Goal: Task Accomplishment & Management: Manage account settings

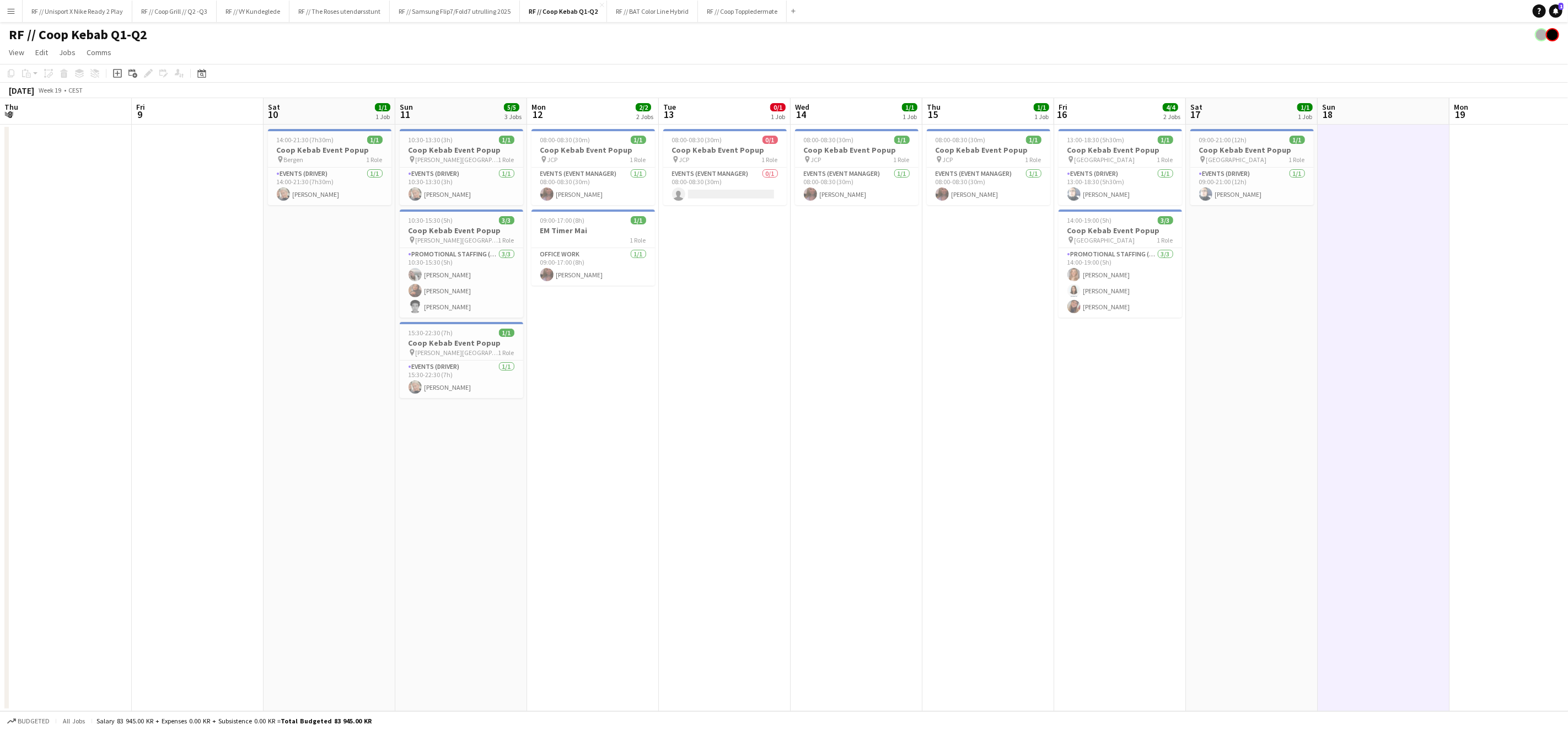
scroll to position [0, 302]
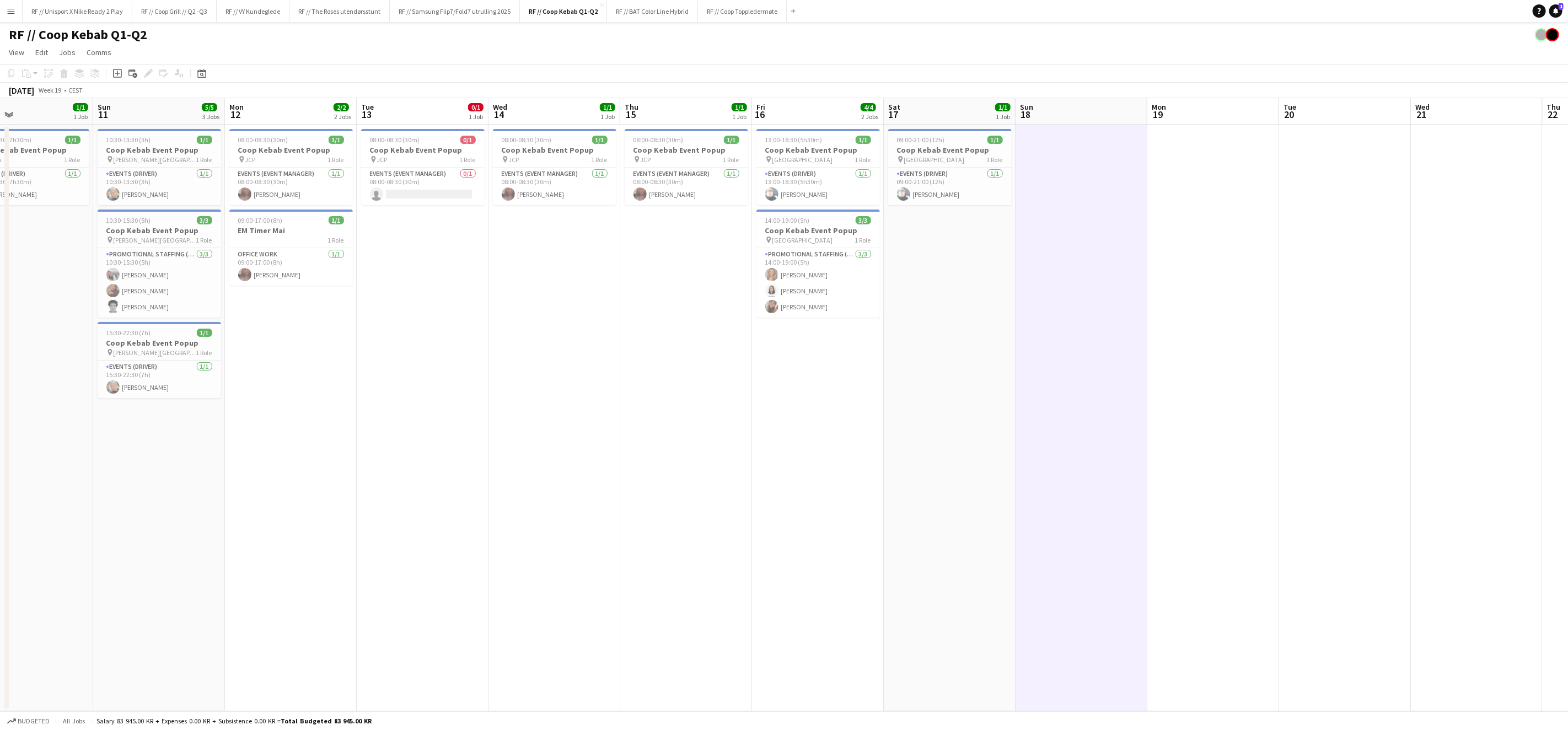
drag, startPoint x: 592, startPoint y: 457, endPoint x: 633, endPoint y: 465, distance: 41.8
click at [623, 461] on app-calendar-viewport "Thu 8 Fri 9 Sat 10 1/1 1 Job Sun 11 5/5 3 Jobs Mon 12 2/2 2 Jobs Tue 13 0/1 1 J…" at bounding box center [784, 404] width 1568 height 613
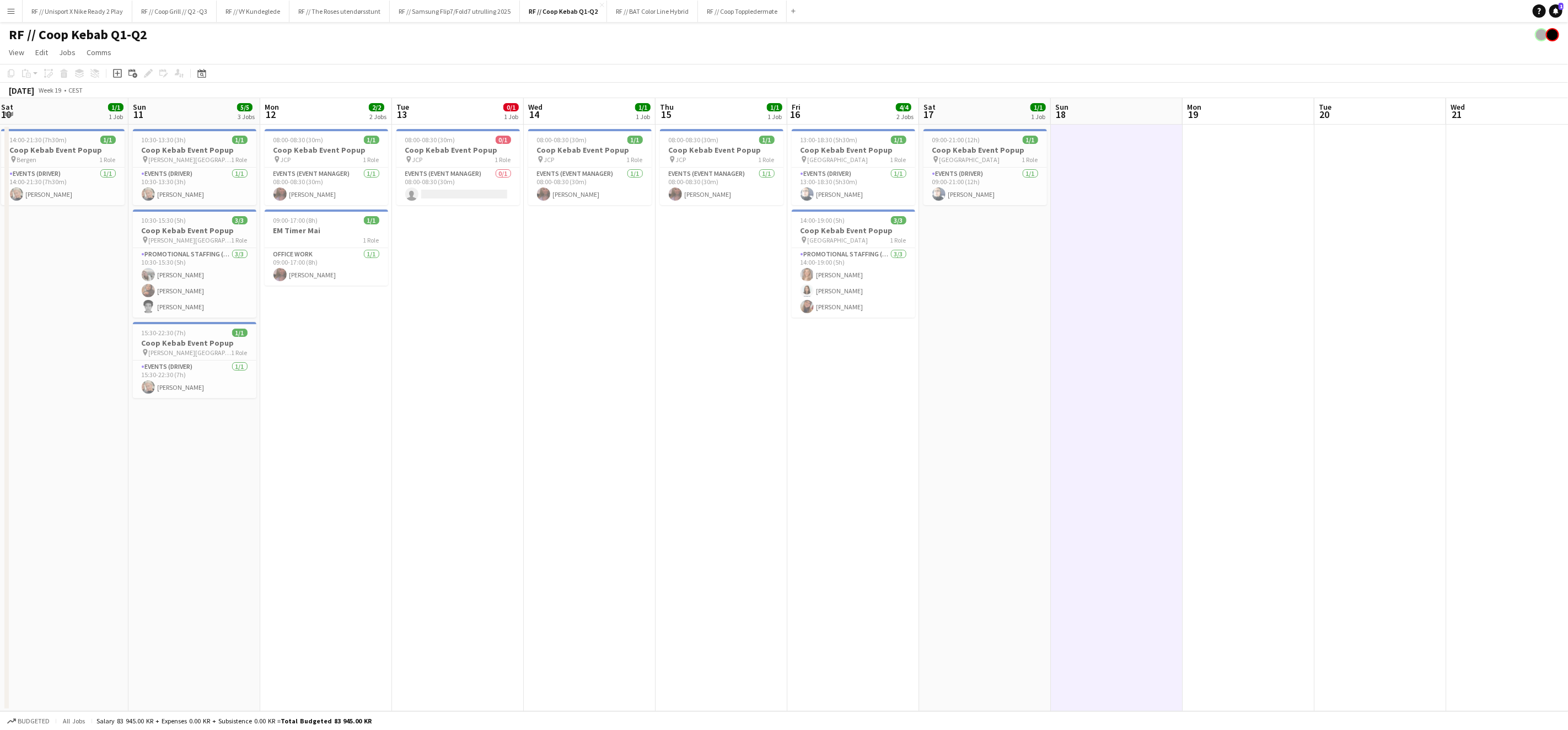
click at [838, 466] on app-calendar-viewport "Thu 8 Fri 9 Sat 10 1/1 1 Job Sun 11 5/5 3 Jobs Mon 12 2/2 2 Jobs Tue 13 0/1 1 J…" at bounding box center [784, 404] width 1568 height 613
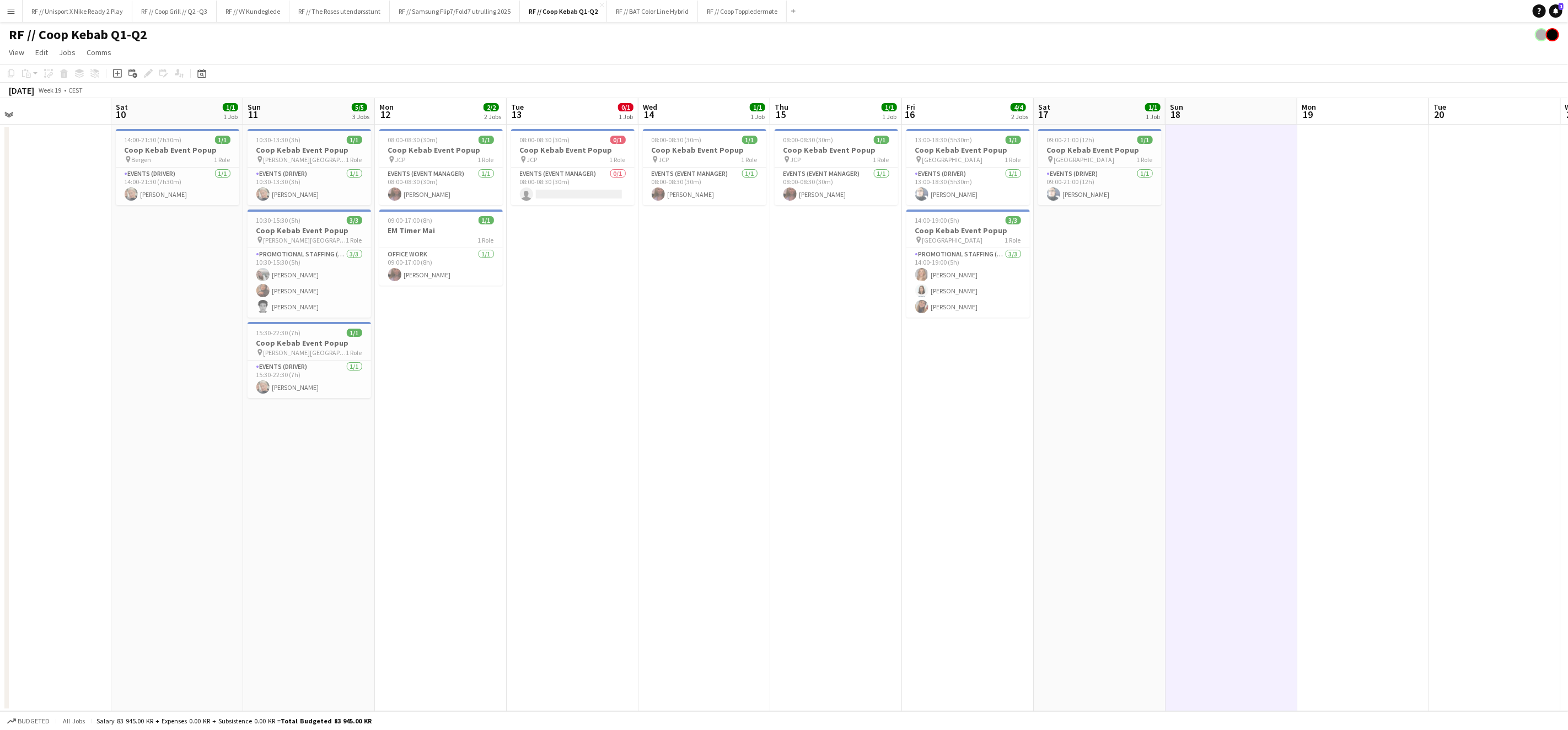
drag, startPoint x: 589, startPoint y: 459, endPoint x: 555, endPoint y: 445, distance: 36.8
click at [639, 464] on app-calendar-viewport "Wed 7 Thu 8 Fri 9 Sat 10 1/1 1 Job Sun 11 5/5 3 Jobs Mon 12 2/2 2 Jobs Tue 13 0…" at bounding box center [784, 404] width 1568 height 613
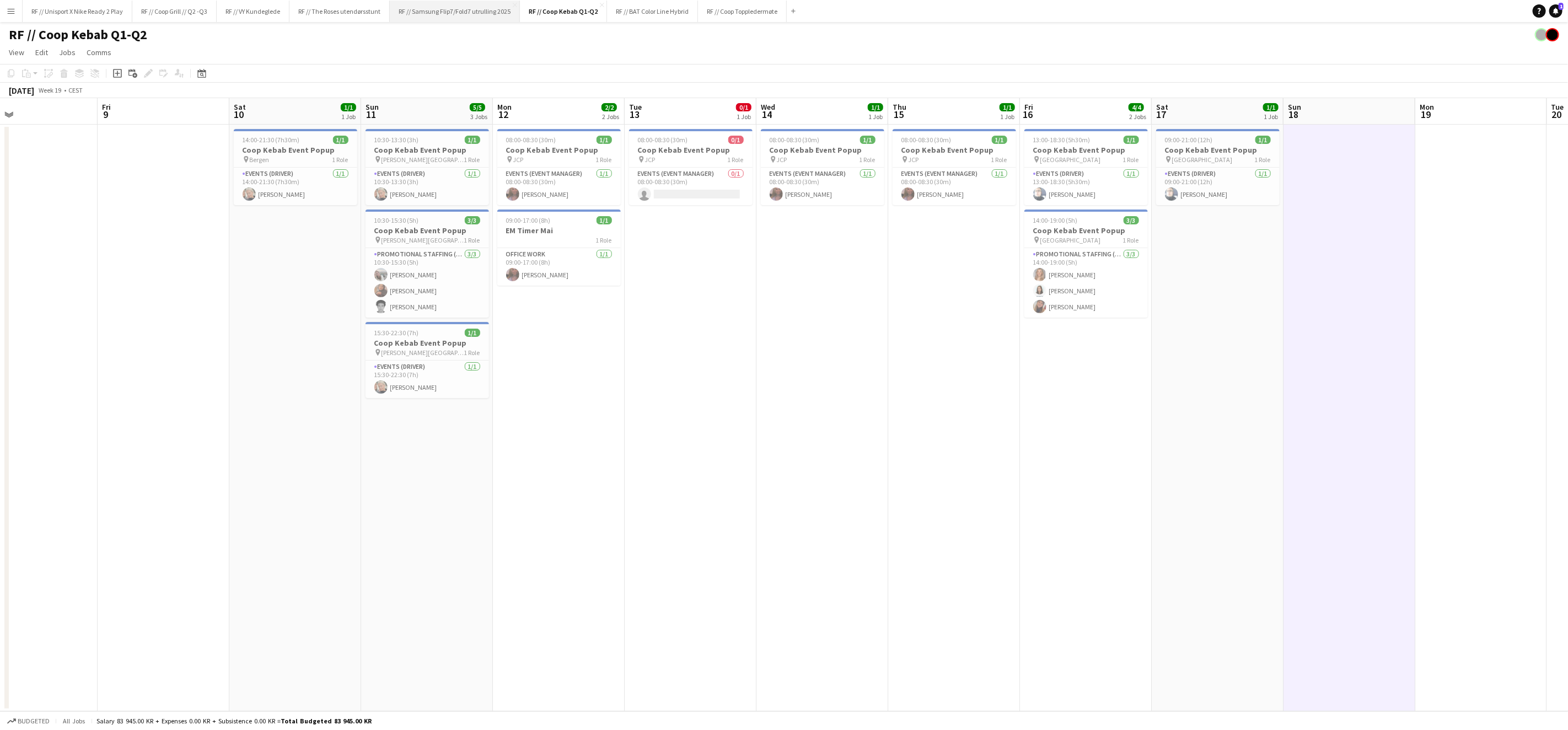
click at [459, 18] on button "RF // Samsung Flip7/Fold7 utrulling 2025 Close" at bounding box center [455, 11] width 130 height 22
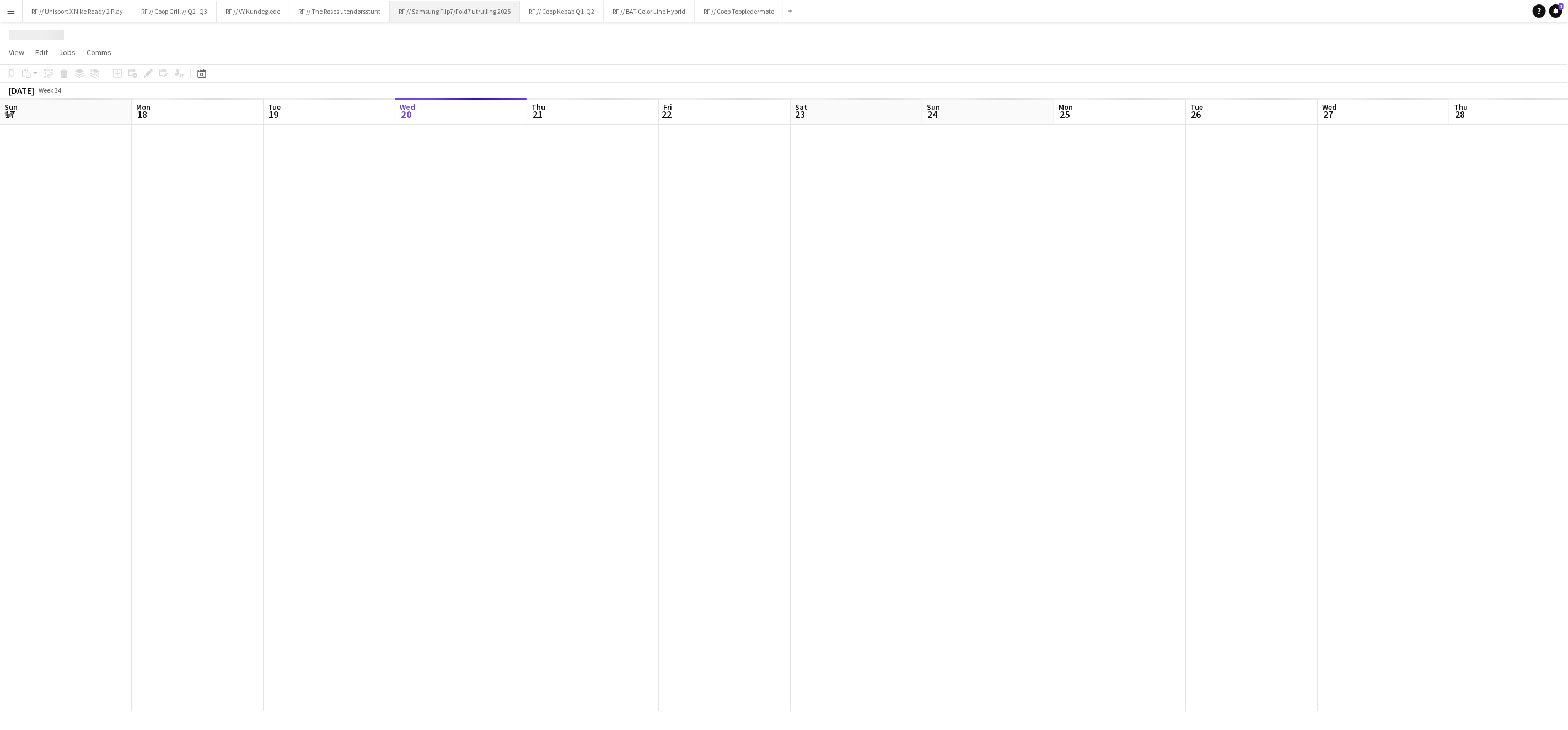
scroll to position [0, 263]
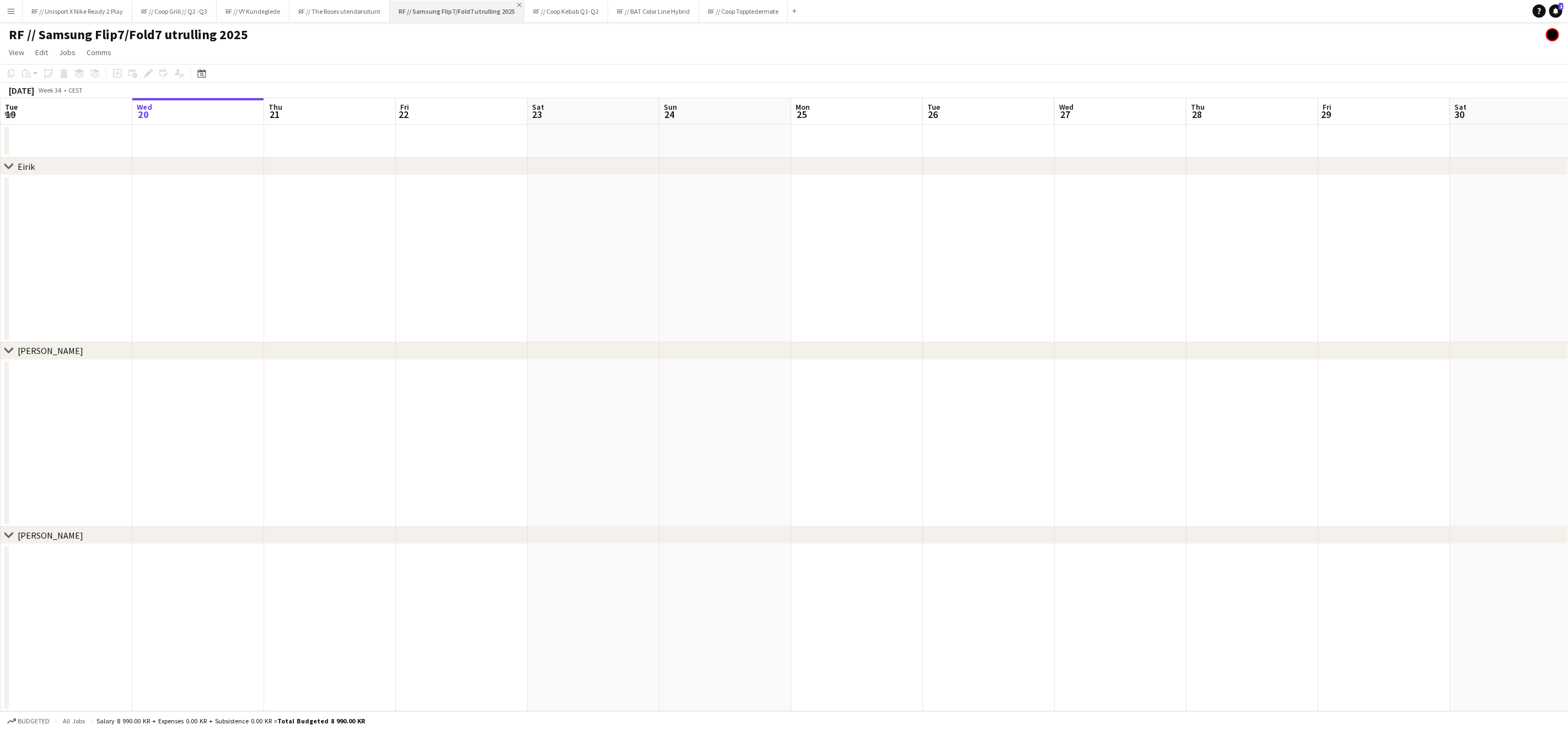
click at [521, 5] on app-icon "Close" at bounding box center [518, 4] width 4 height 4
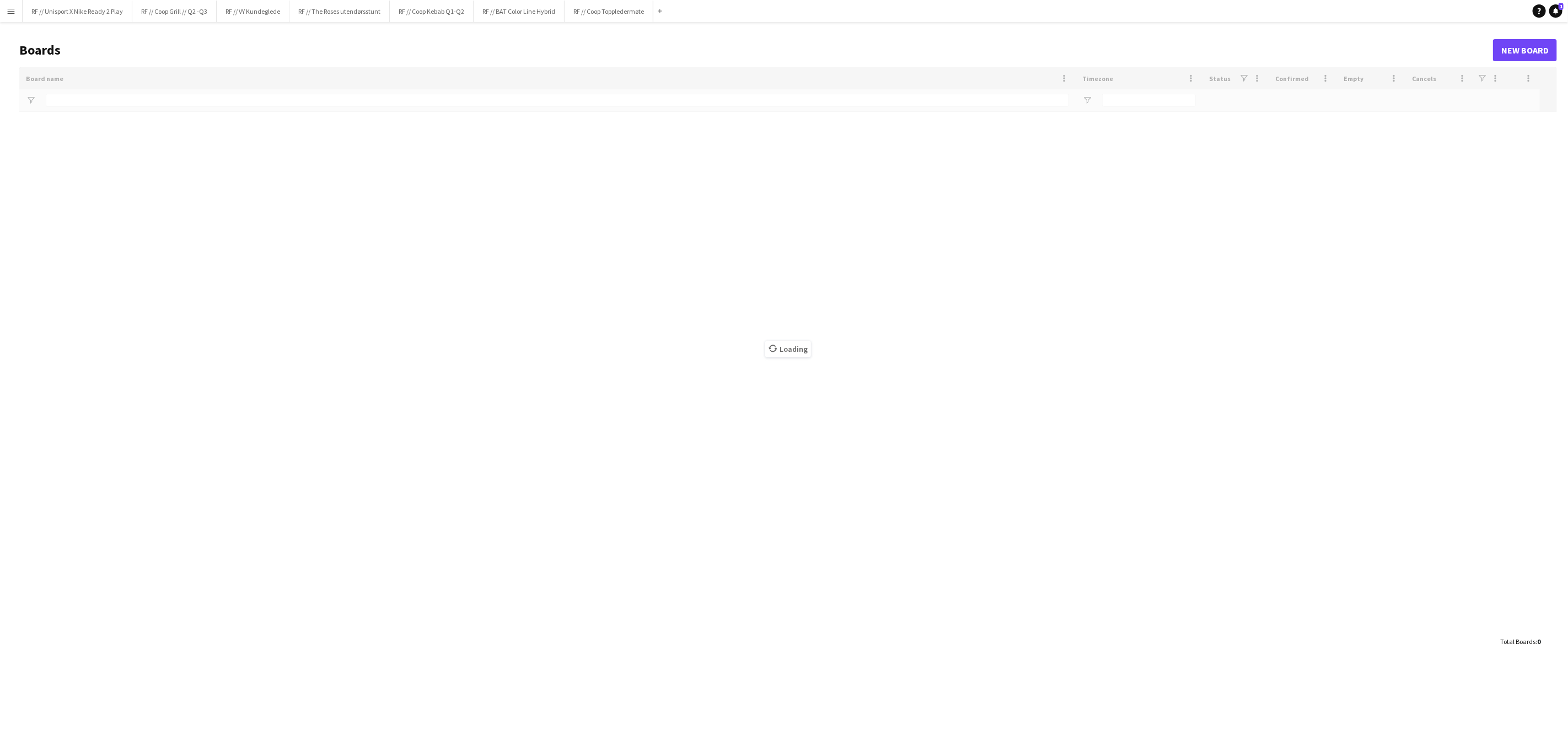
type input "*****"
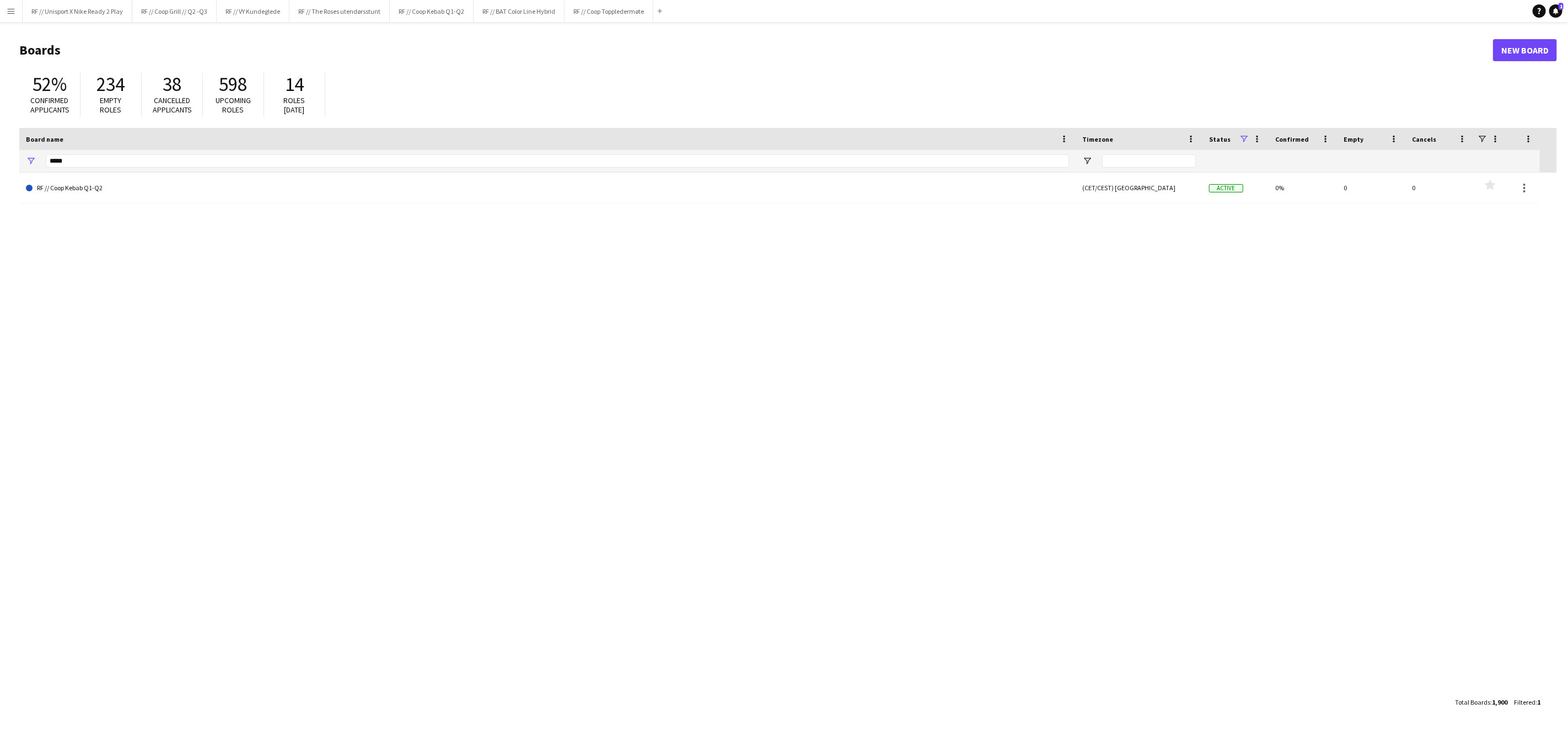
click at [15, 14] on button "Menu" at bounding box center [10, 10] width 22 height 22
click at [205, 110] on link "Approvals" at bounding box center [166, 104] width 110 height 22
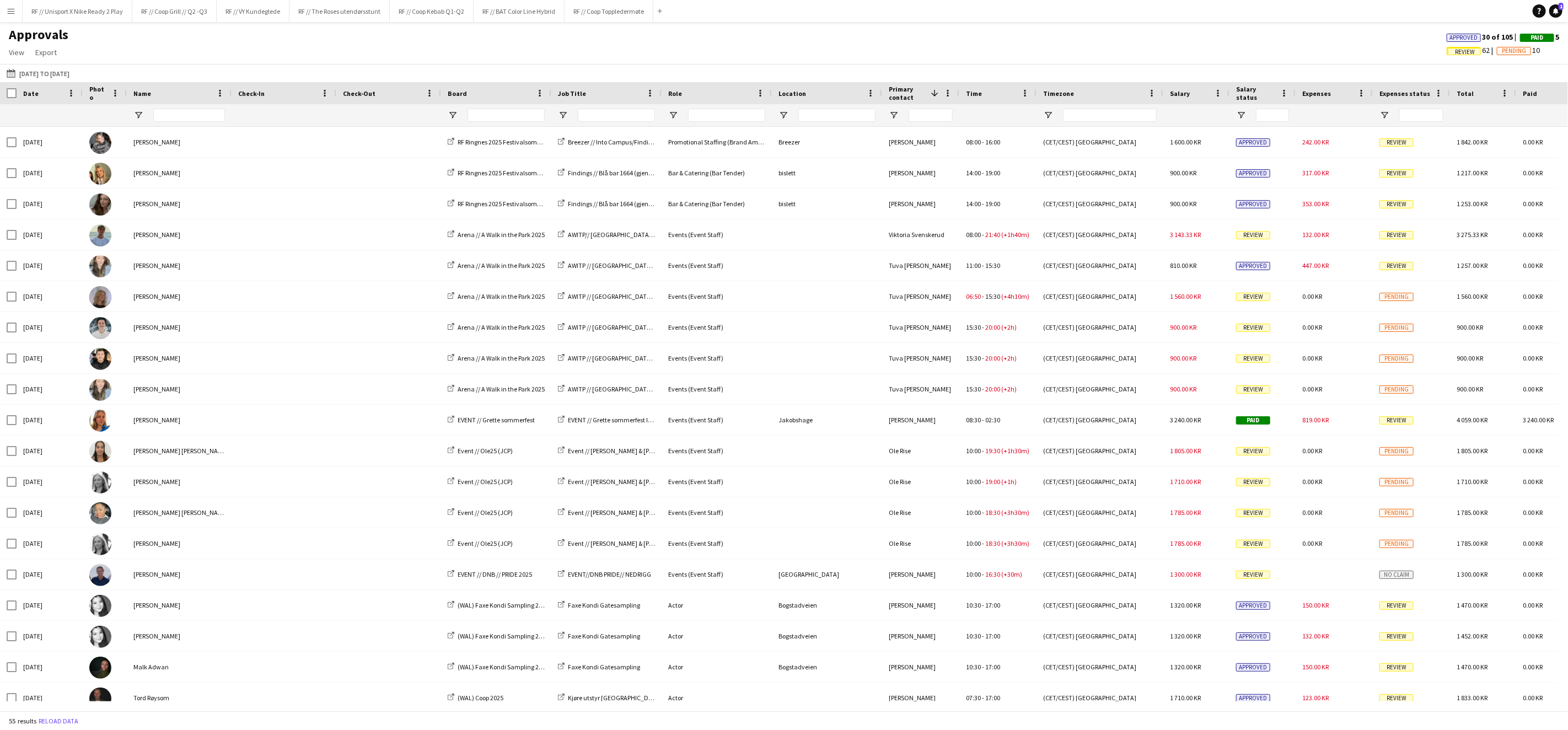
click at [933, 126] on div at bounding box center [931, 115] width 44 height 22
click at [933, 119] on input "Primary contact Filter Input" at bounding box center [931, 115] width 44 height 13
type input "***"
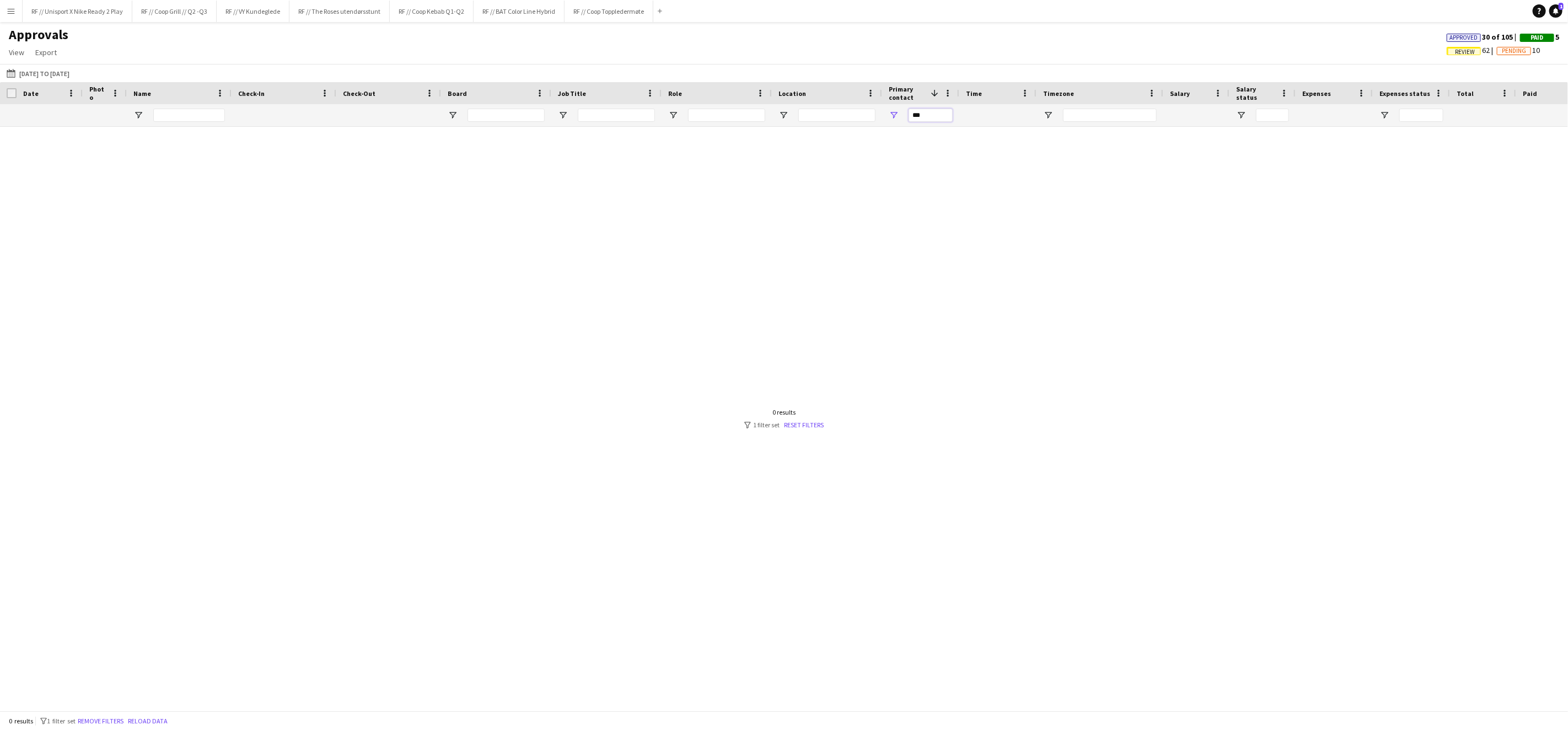
click at [938, 121] on input "***" at bounding box center [931, 115] width 44 height 13
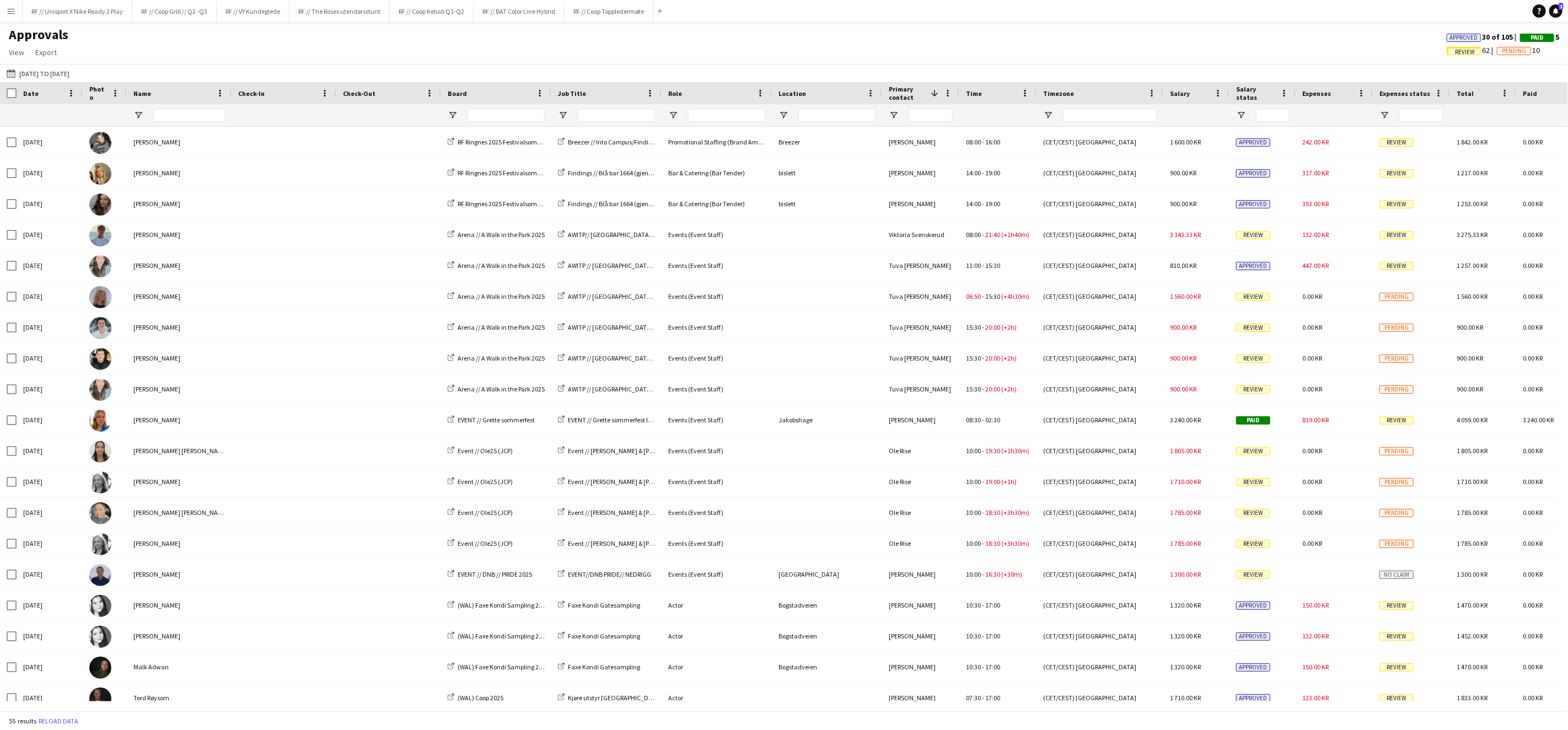
click at [272, 51] on div "Approvals View Customise view Customise filters Reset Filters Reset View Reset …" at bounding box center [784, 45] width 1568 height 38
click at [96, 18] on button "RF // Unisport X Nike Ready 2 Play Close" at bounding box center [77, 11] width 110 height 22
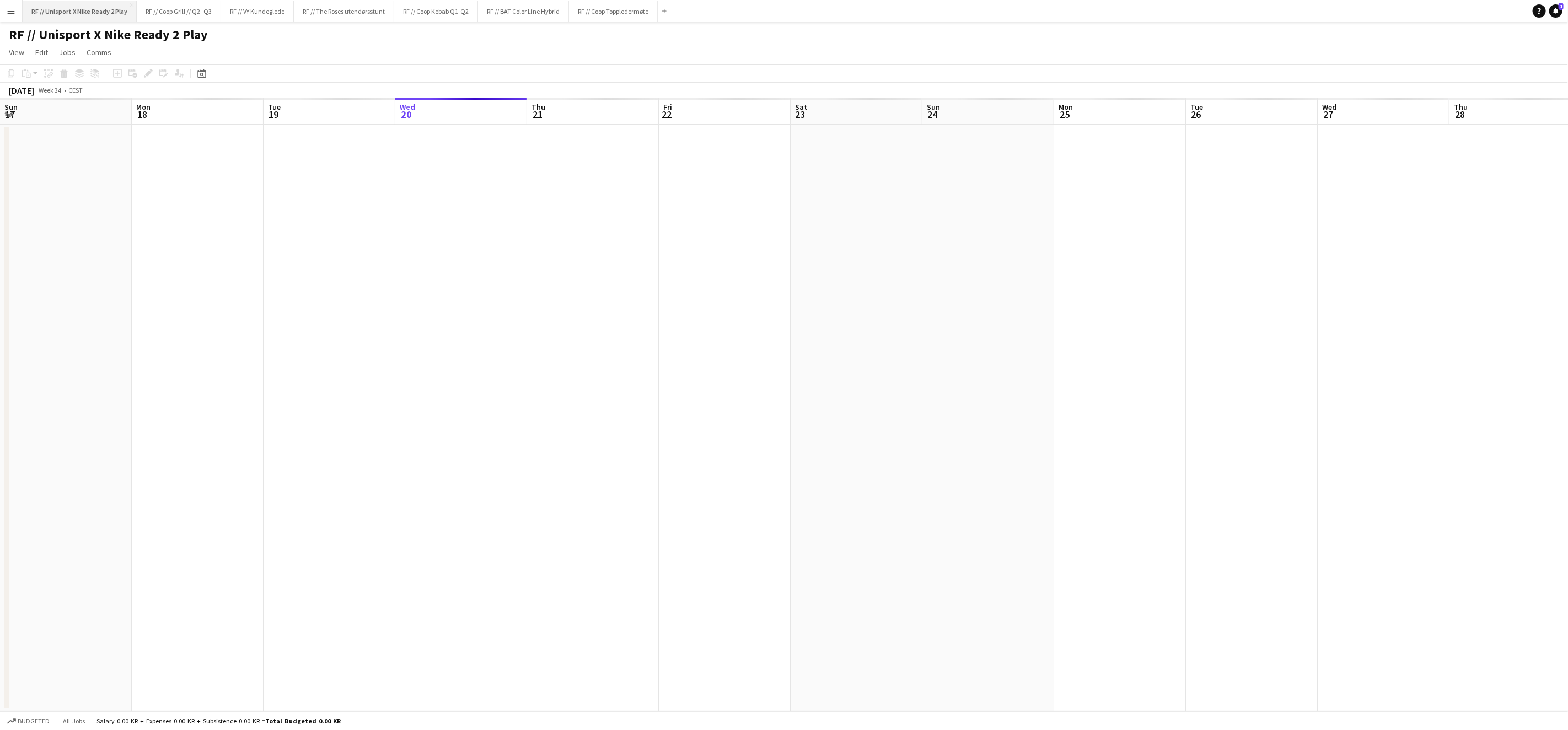
scroll to position [0, 263]
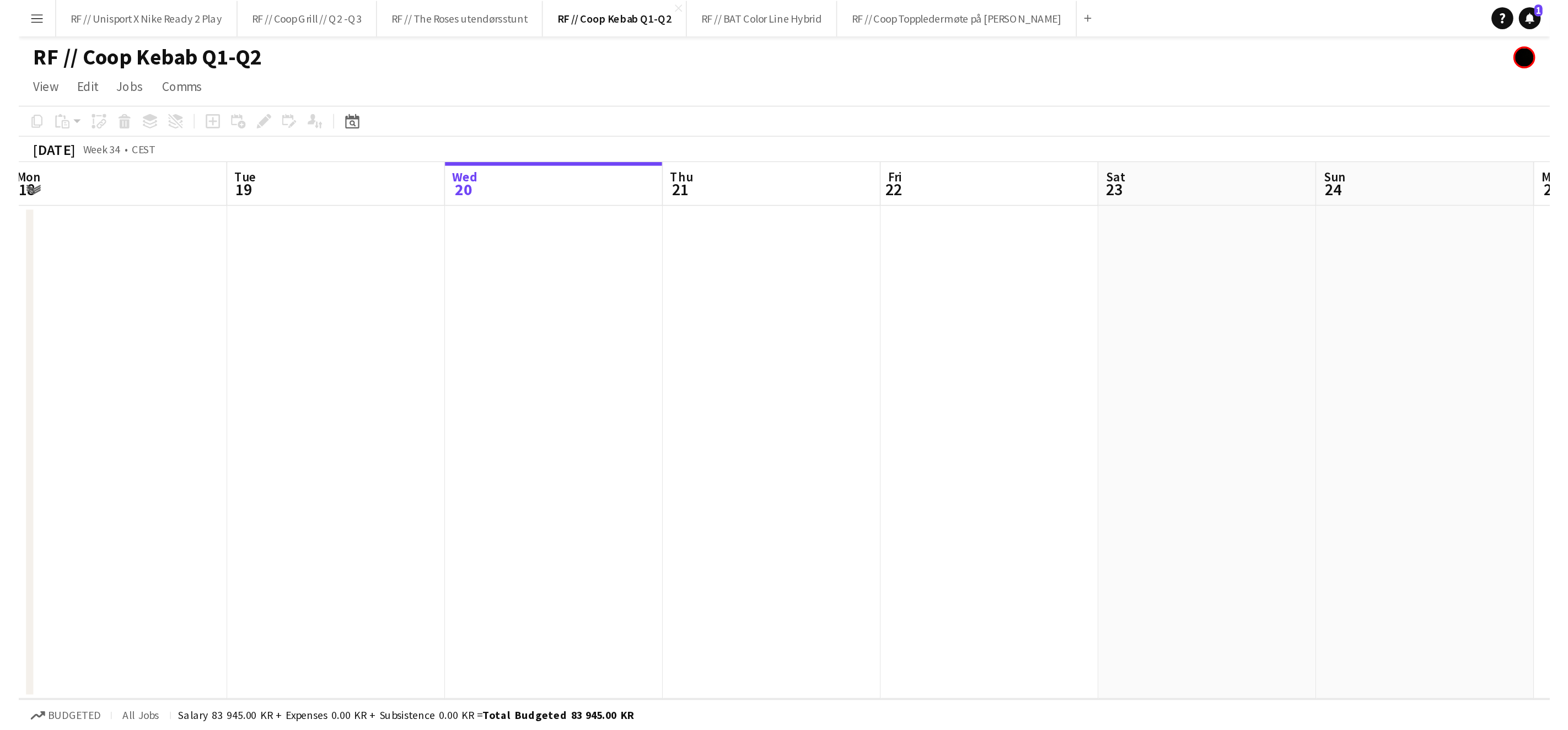
scroll to position [0, 269]
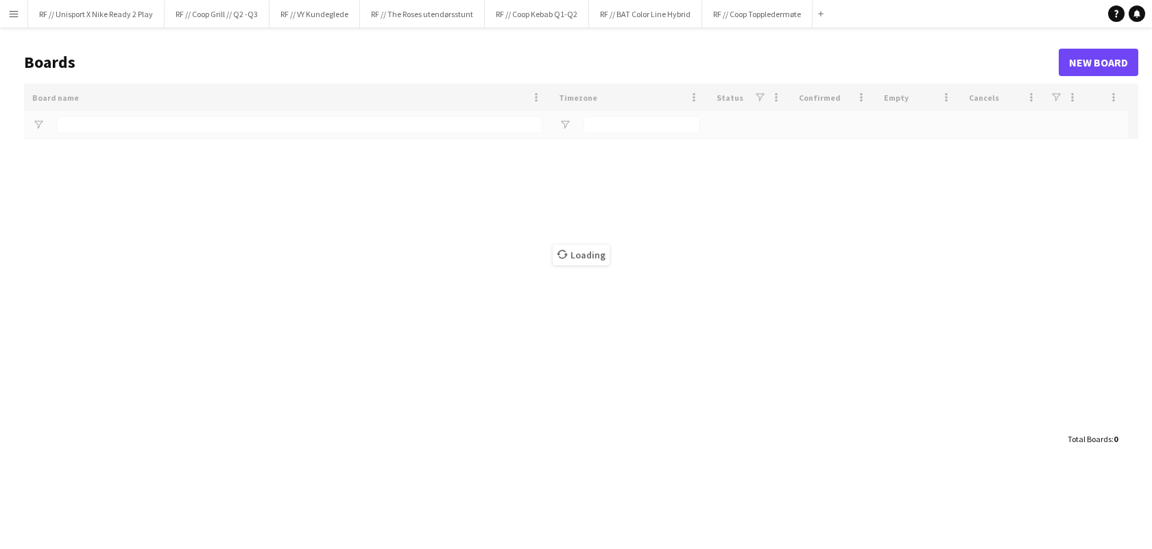
type input "*****"
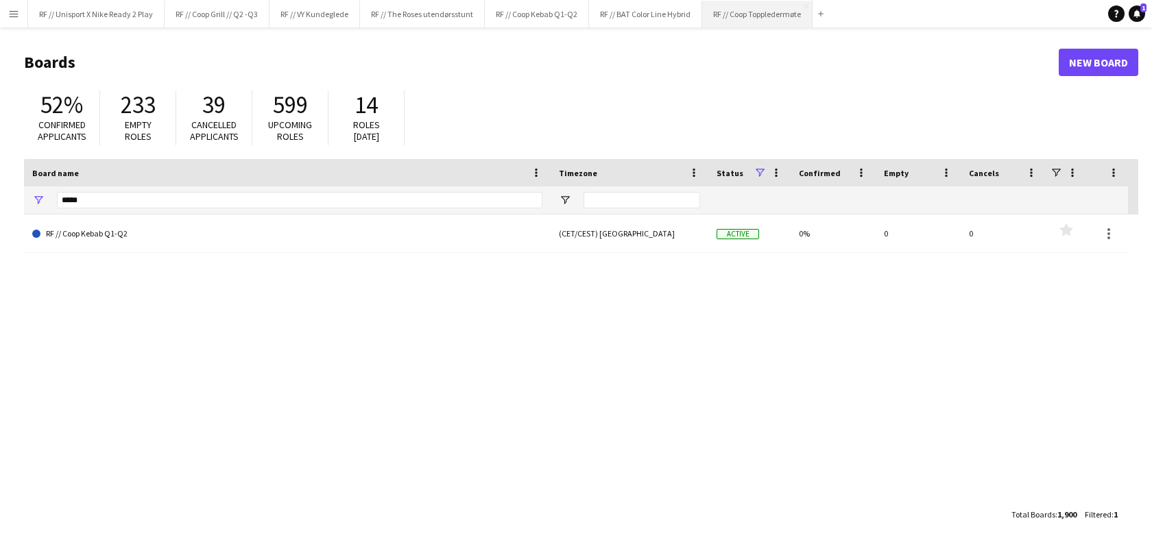
click at [783, 17] on button "RF // Coop Toppledermøte Close" at bounding box center [757, 14] width 110 height 27
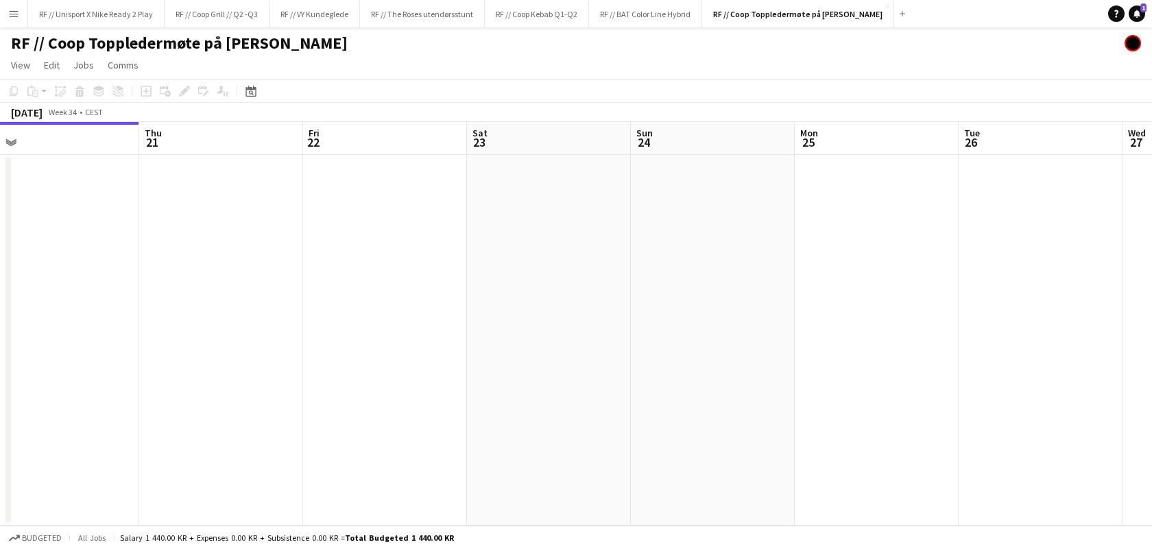
click at [610, 288] on app-calendar-viewport "Sun 17 Mon 18 Tue 19 Wed 20 Thu 21 Fri 22 Sat 23 Sun 24 Mon 25 Tue 26 Wed 27 Th…" at bounding box center [576, 324] width 1152 height 404
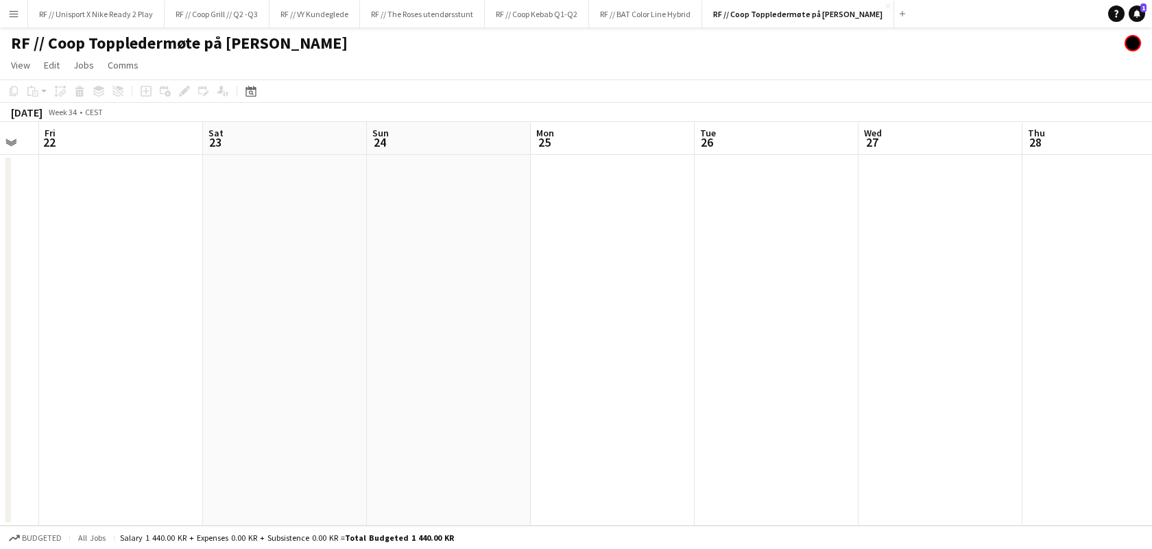
drag, startPoint x: 693, startPoint y: 305, endPoint x: 809, endPoint y: 303, distance: 116.6
click at [569, 289] on app-calendar-viewport "Tue 19 Wed 20 Thu 21 Fri 22 Sat 23 Sun 24 Mon 25 Tue 26 Wed 27 Thu 28 Fri 29 Sa…" at bounding box center [576, 324] width 1152 height 404
drag, startPoint x: 871, startPoint y: 320, endPoint x: 763, endPoint y: 310, distance: 108.8
click at [630, 291] on app-calendar-viewport "Wed 20 Thu 21 Fri 22 Sat 23 Sun 24 Mon 25 Tue 26 Wed 27 Thu 28 Fri 29 Sat 30 Su…" at bounding box center [576, 324] width 1152 height 404
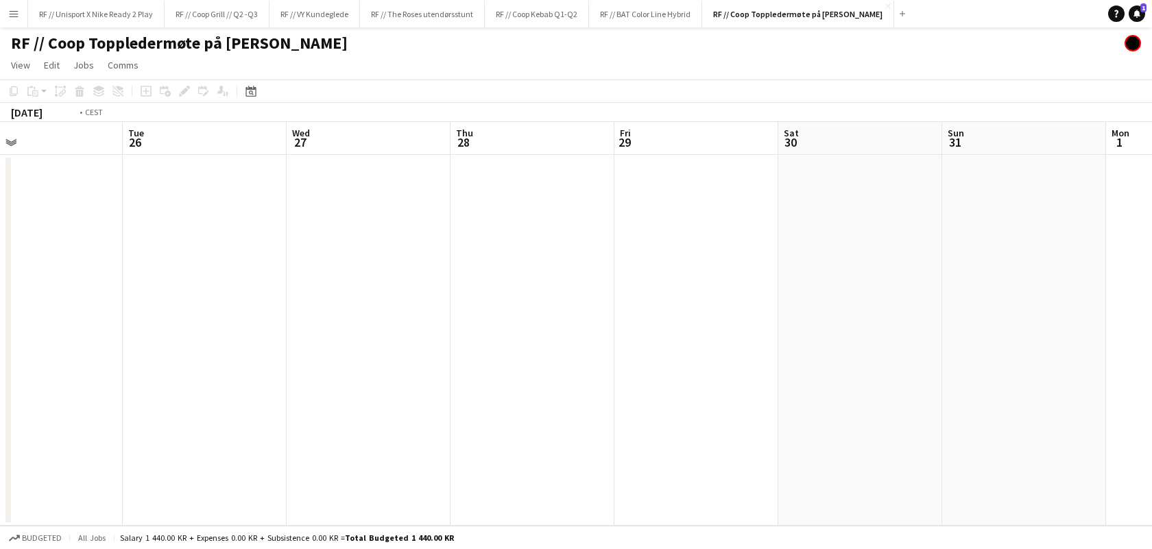
drag, startPoint x: 801, startPoint y: 322, endPoint x: 664, endPoint y: 309, distance: 137.1
click at [545, 300] on app-calendar-viewport "Fri 22 Sat 23 Sun 24 Mon 25 Tue 26 Wed 27 Thu 28 Fri 29 Sat 30 Sun 31 Mon 1 Tue…" at bounding box center [576, 324] width 1152 height 404
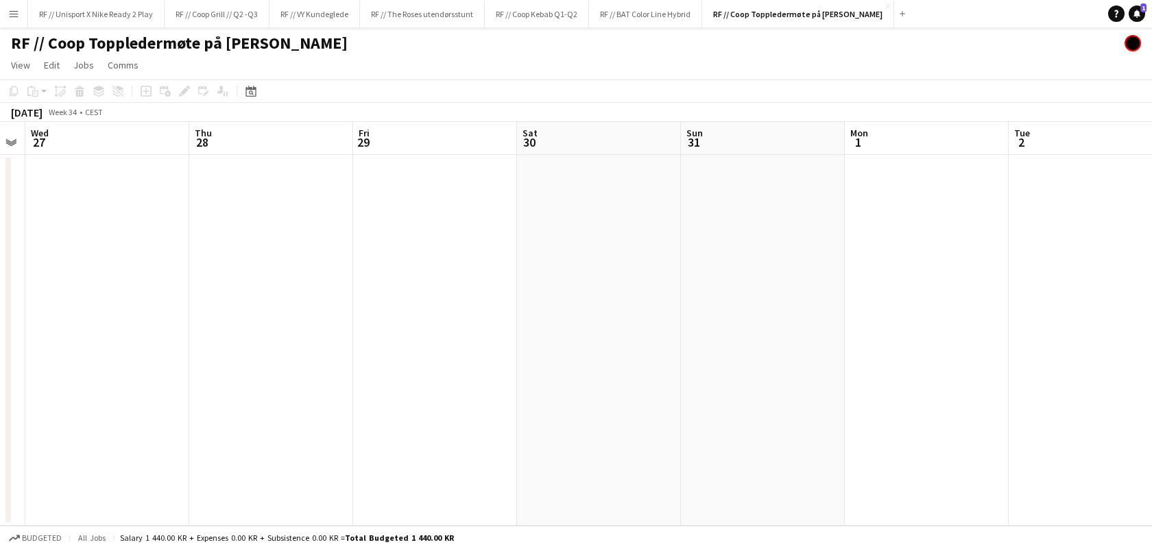
drag, startPoint x: 705, startPoint y: 315, endPoint x: 562, endPoint y: 297, distance: 144.5
click at [544, 296] on app-calendar-viewport "Sun 24 Mon 25 Tue 26 Wed 27 Thu 28 Fri 29 Sat 30 Sun 31 Mon 1 Tue 2 Wed 3 Thu 4" at bounding box center [576, 324] width 1152 height 404
drag, startPoint x: 817, startPoint y: 331, endPoint x: 531, endPoint y: 294, distance: 288.5
click at [519, 294] on app-calendar-viewport "Wed 27 Thu 28 Fri 29 Sat 30 Sun 31 Mon 1 Tue 2 Wed 3 Thu 4 Fri 5 Sat 6 Sun 7" at bounding box center [576, 324] width 1152 height 404
drag, startPoint x: 912, startPoint y: 333, endPoint x: 479, endPoint y: 286, distance: 435.5
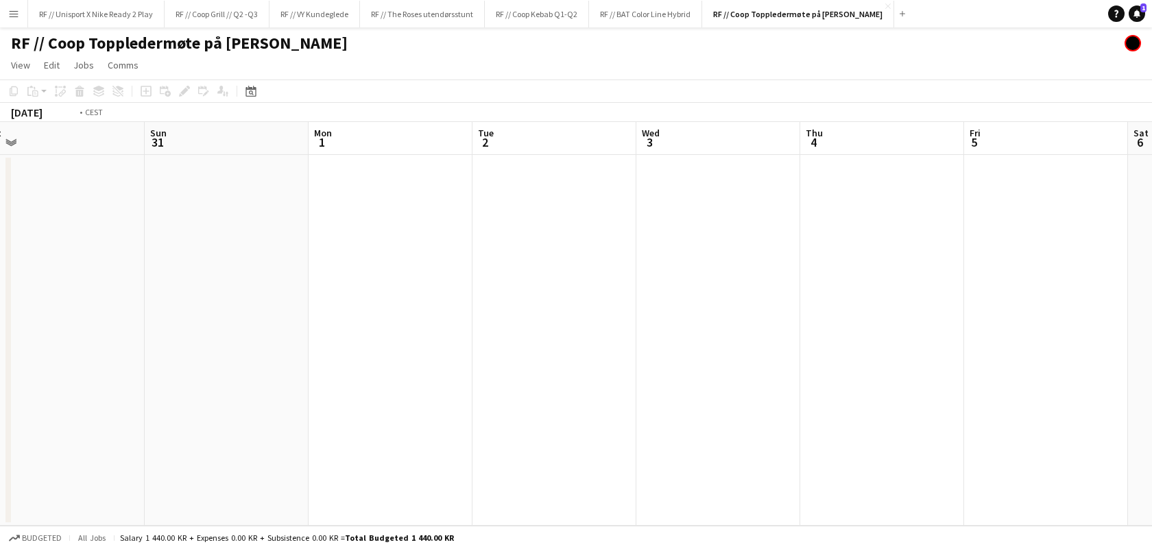
click at [490, 288] on app-calendar-viewport "Wed 27 Thu 28 Fri 29 Sat 30 Sun 31 Mon 1 Tue 2 Wed 3 Thu 4 Fri 5 Sat 6 Sun 7" at bounding box center [576, 324] width 1152 height 404
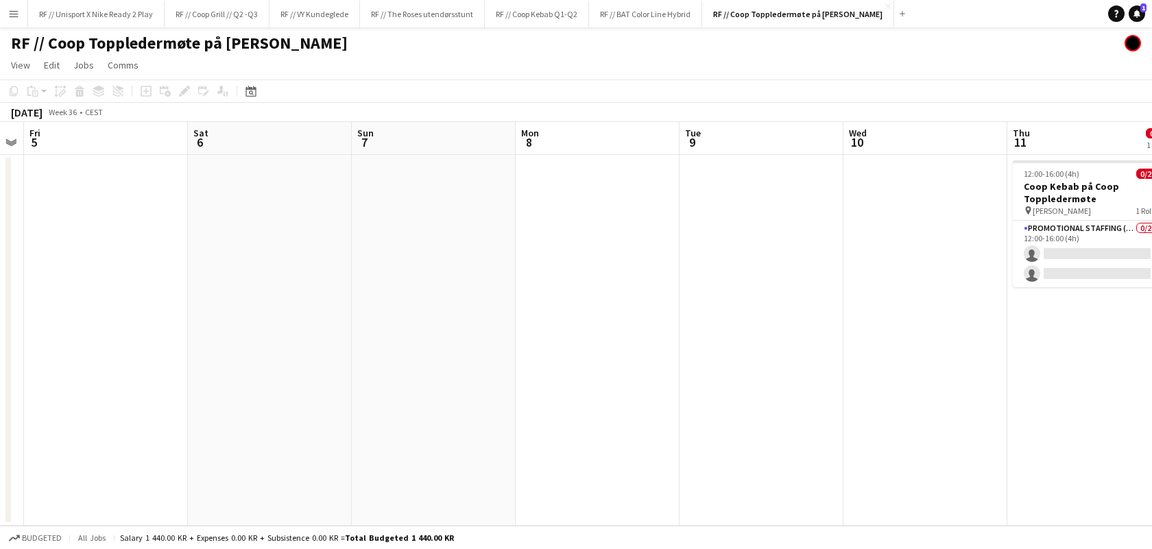
drag, startPoint x: 711, startPoint y: 323, endPoint x: 492, endPoint y: 292, distance: 221.1
click at [426, 288] on app-calendar-viewport "Tue 2 Wed 3 Thu 4 Fri 5 Sat 6 Sun 7 Mon 8 Tue 9 Wed 10 Thu 11 0/2 1 Job Fri 12 …" at bounding box center [576, 324] width 1152 height 404
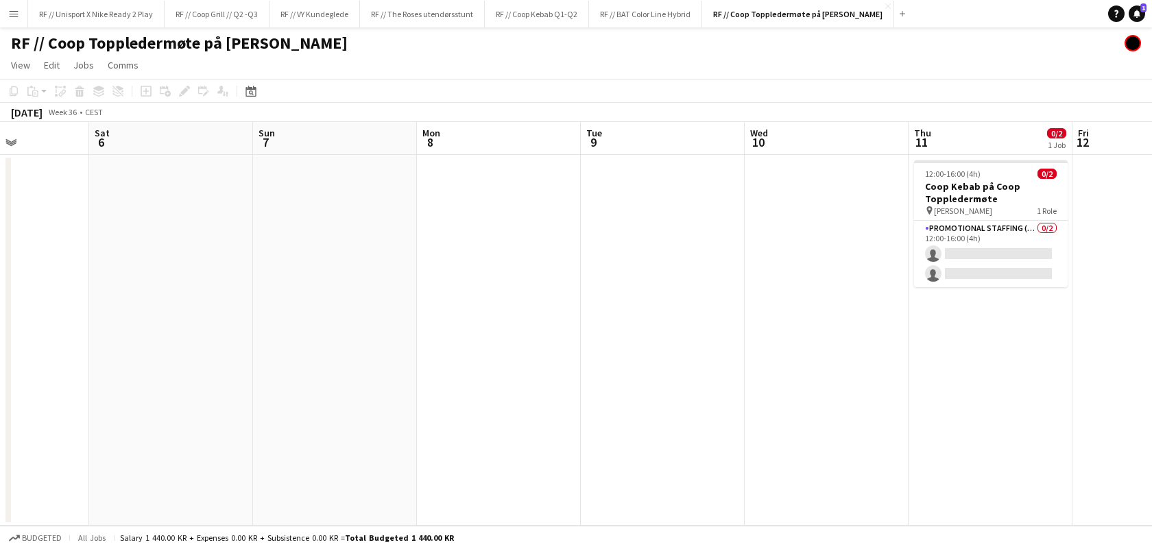
drag, startPoint x: 708, startPoint y: 324, endPoint x: 565, endPoint y: 303, distance: 144.2
click at [585, 306] on app-calendar-viewport "Tue 2 Wed 3 Thu 4 Fri 5 Sat 6 Sun 7 Mon 8 Tue 9 Wed 10 Thu 11 0/2 1 Job Fri 12 …" at bounding box center [576, 324] width 1152 height 404
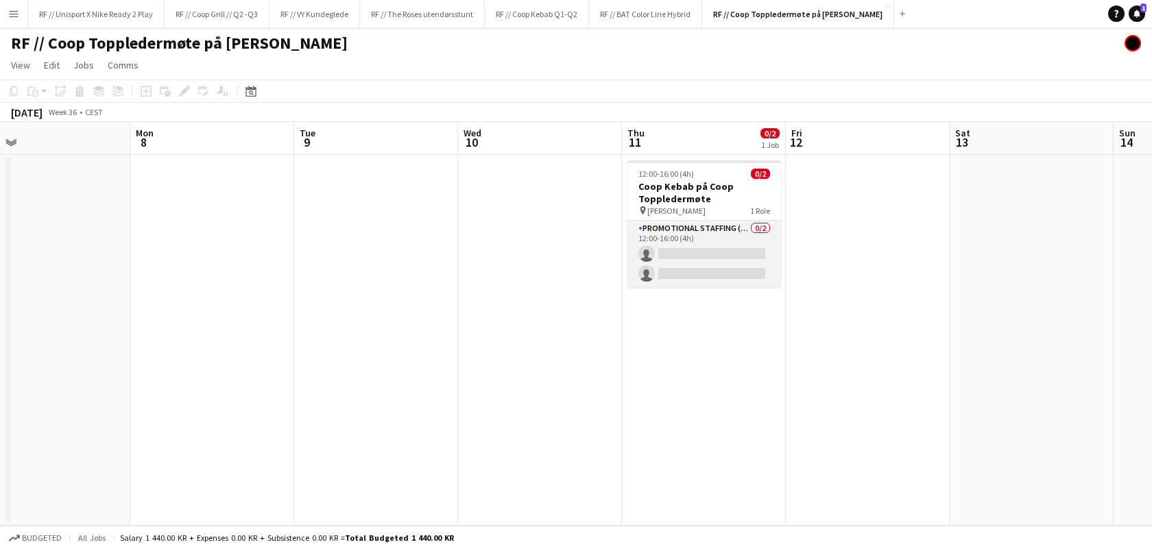
click at [689, 248] on app-card-role "Promotional Staffing (Brand Ambassadors) 0/2 12:00-16:00 (4h) single-neutral-ac…" at bounding box center [705, 254] width 154 height 67
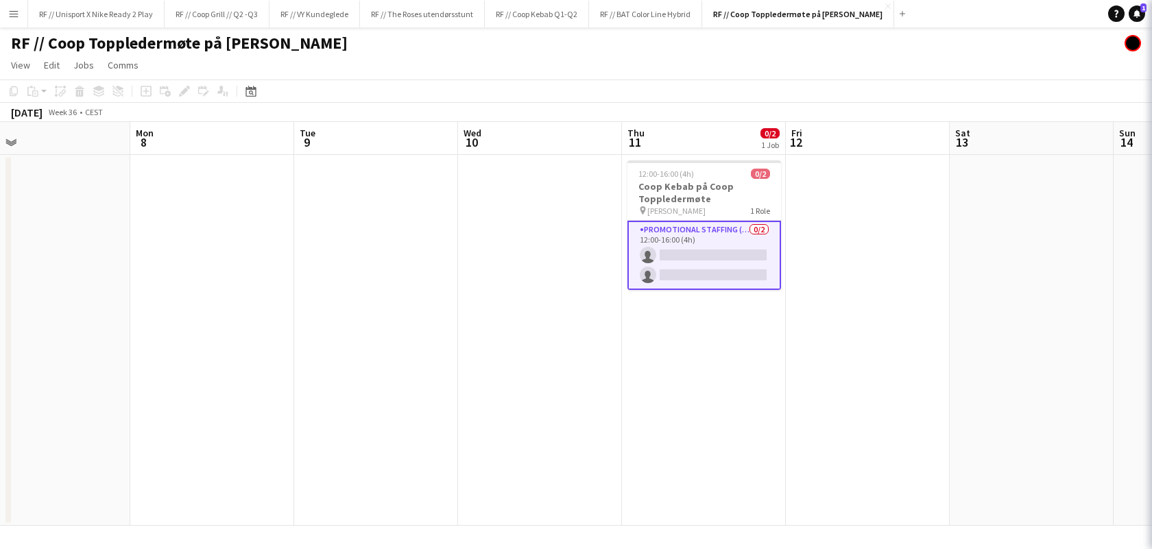
scroll to position [0, 525]
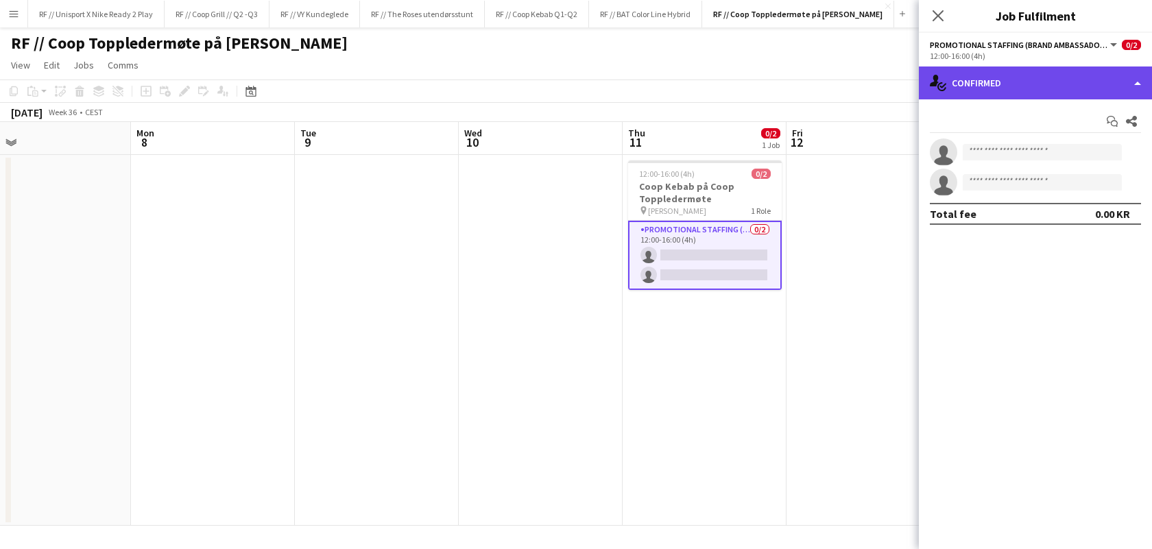
click at [1089, 85] on div "single-neutral-actions-check-2 Confirmed" at bounding box center [1035, 83] width 233 height 33
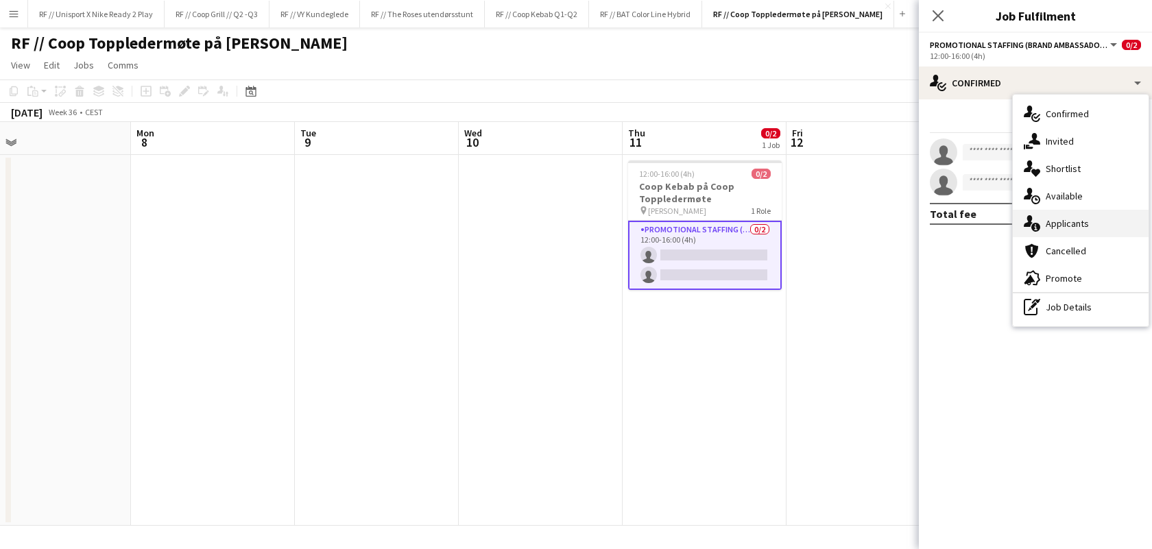
click at [1074, 220] on div "single-neutral-actions-information Applicants" at bounding box center [1081, 223] width 136 height 27
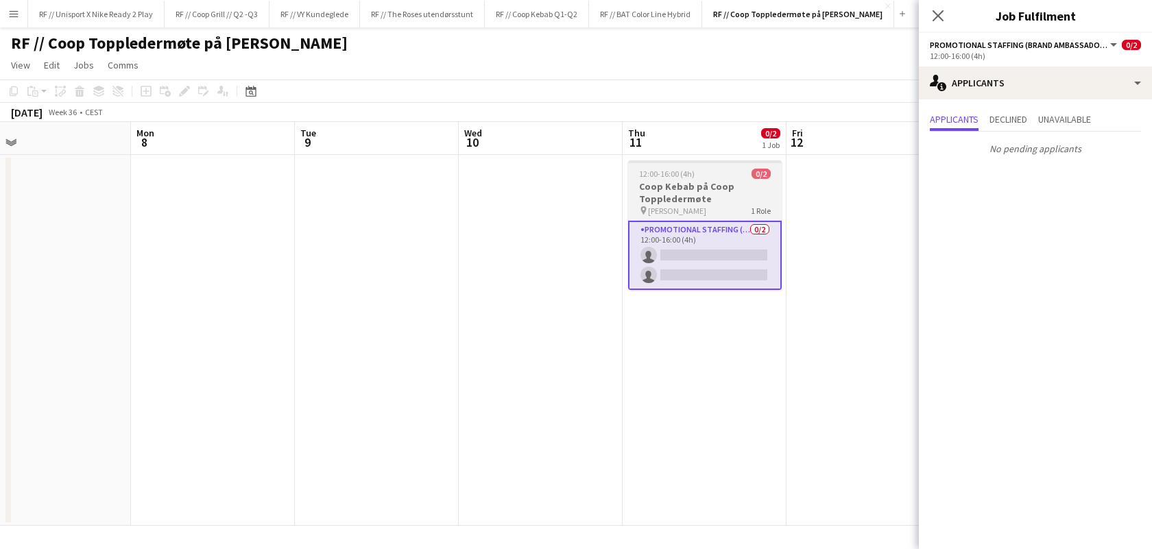
click at [704, 191] on h3 "Coop Kebab på Coop Toppledermøte" at bounding box center [705, 192] width 154 height 25
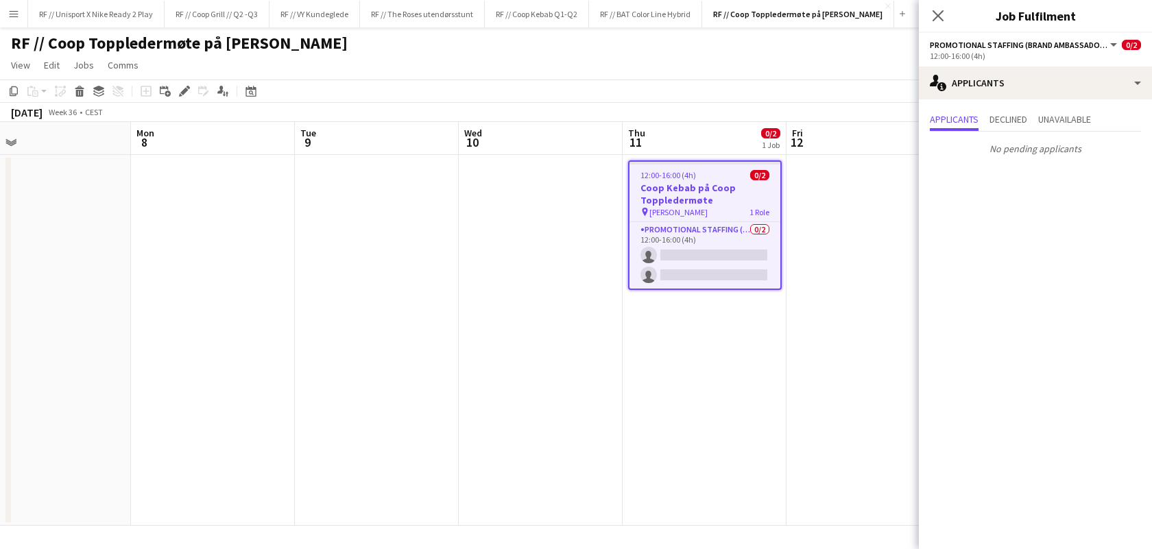
click at [822, 249] on app-date-cell at bounding box center [869, 340] width 164 height 371
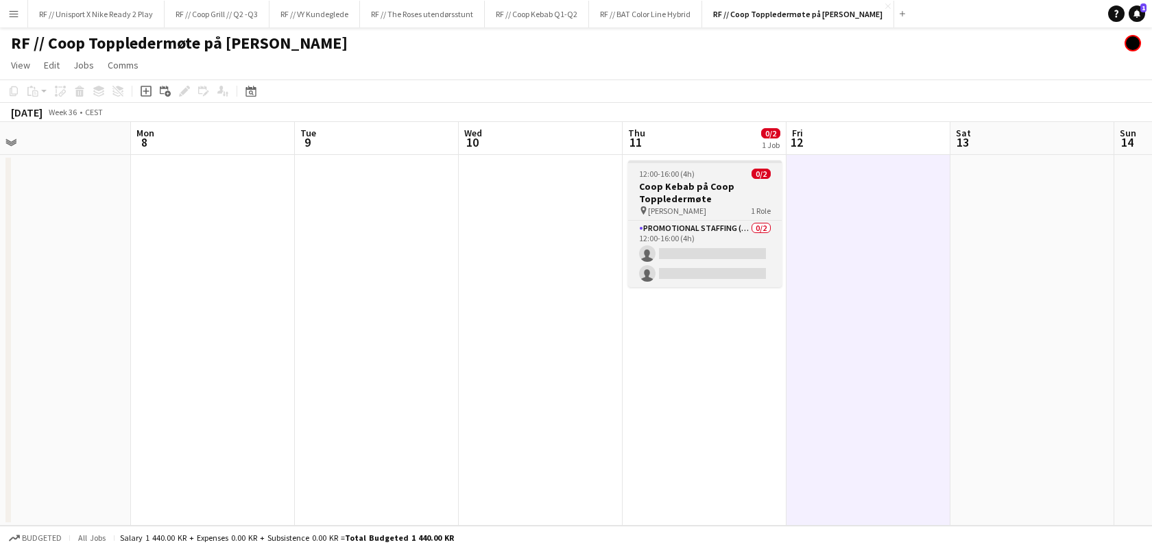
click at [654, 193] on h3 "Coop Kebab på Coop Toppledermøte" at bounding box center [705, 192] width 154 height 25
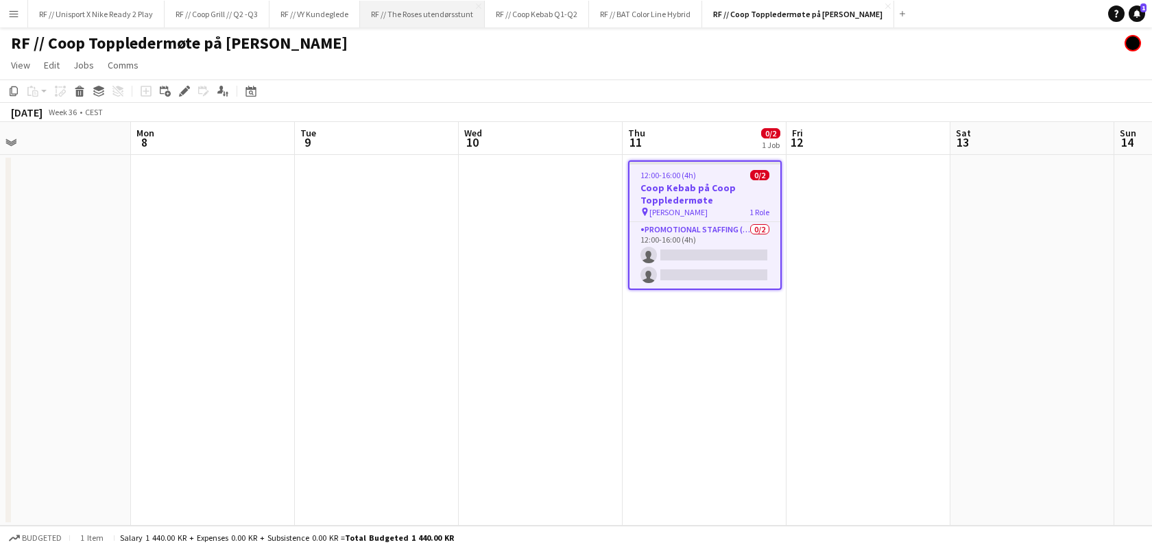
click at [427, 22] on button "RF // The Roses utendørsstunt Close" at bounding box center [422, 14] width 125 height 27
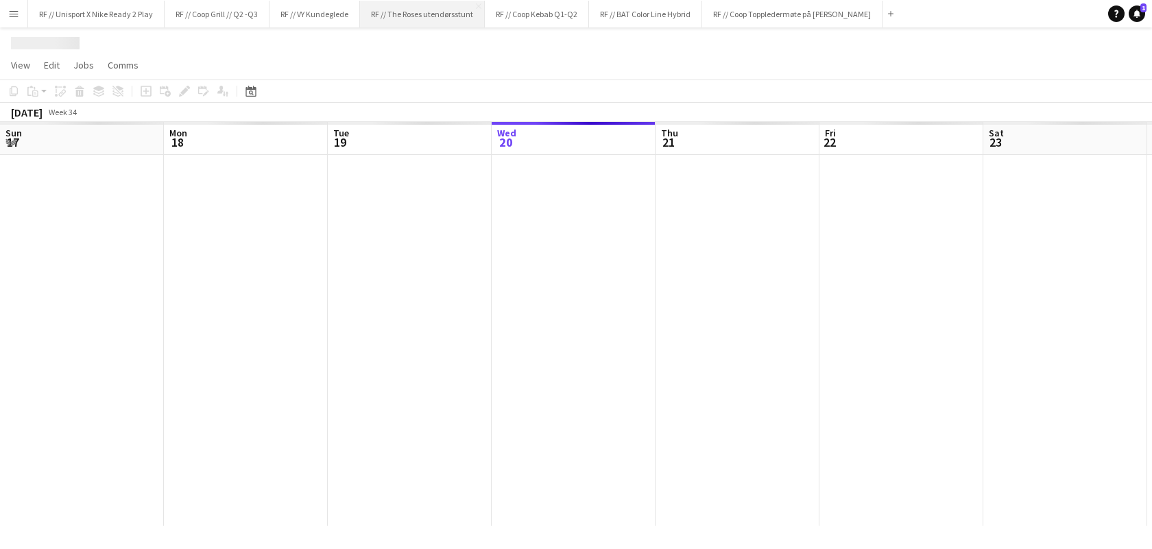
scroll to position [0, 327]
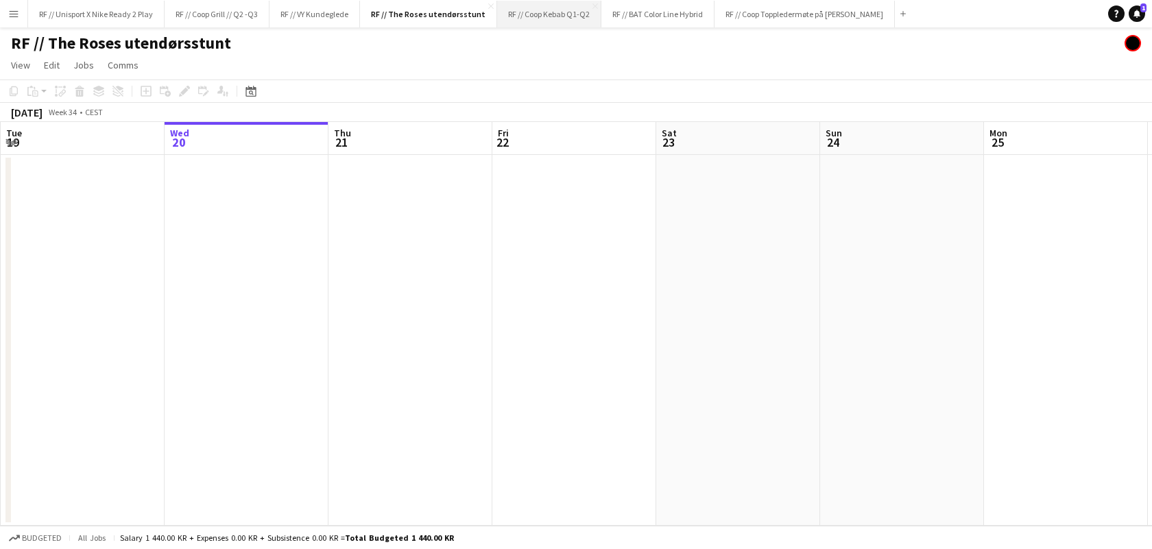
click at [552, 21] on button "RF // Coop Kebab Q1-Q2 Close" at bounding box center [549, 14] width 104 height 27
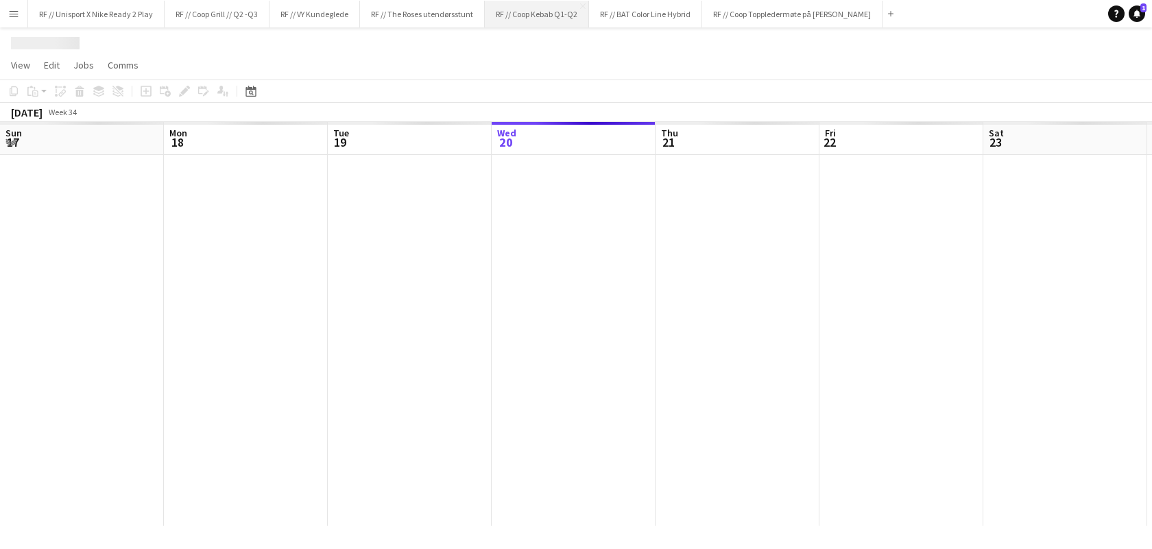
scroll to position [0, 327]
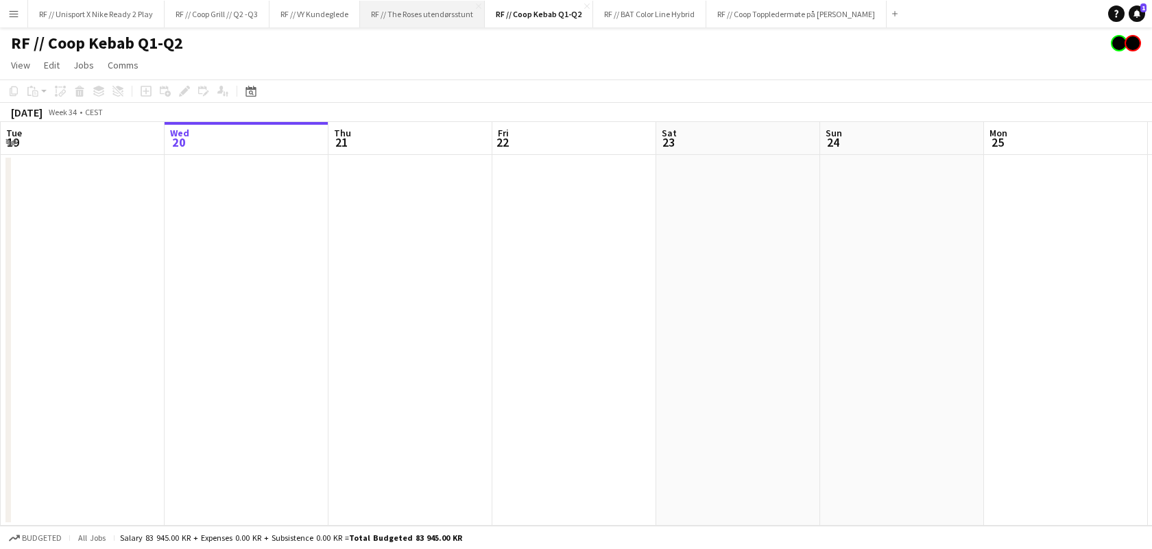
click at [449, 23] on button "RF // The Roses utendørsstunt Close" at bounding box center [422, 14] width 125 height 27
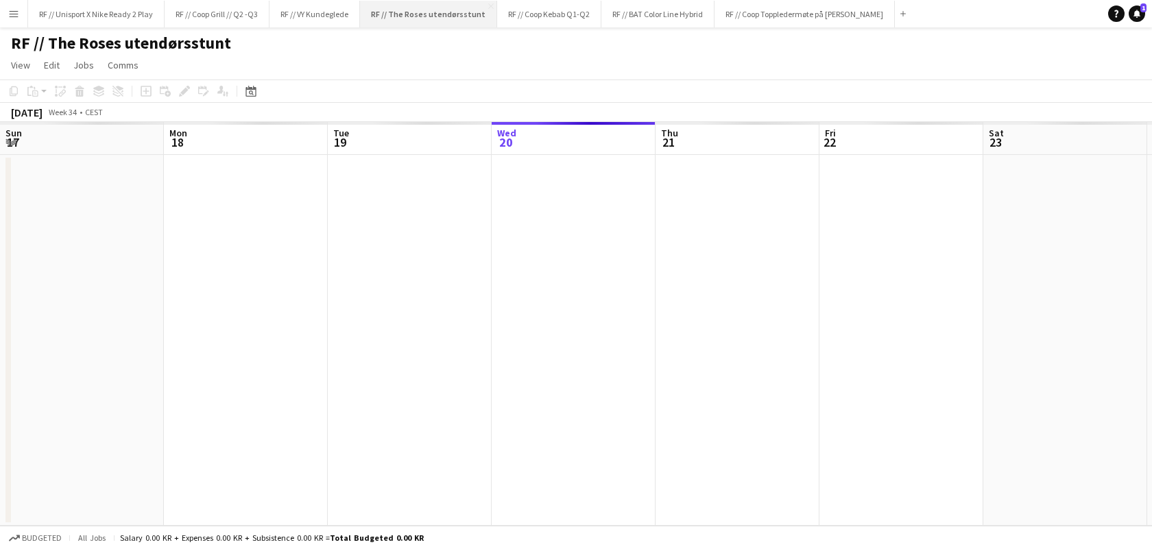
scroll to position [0, 327]
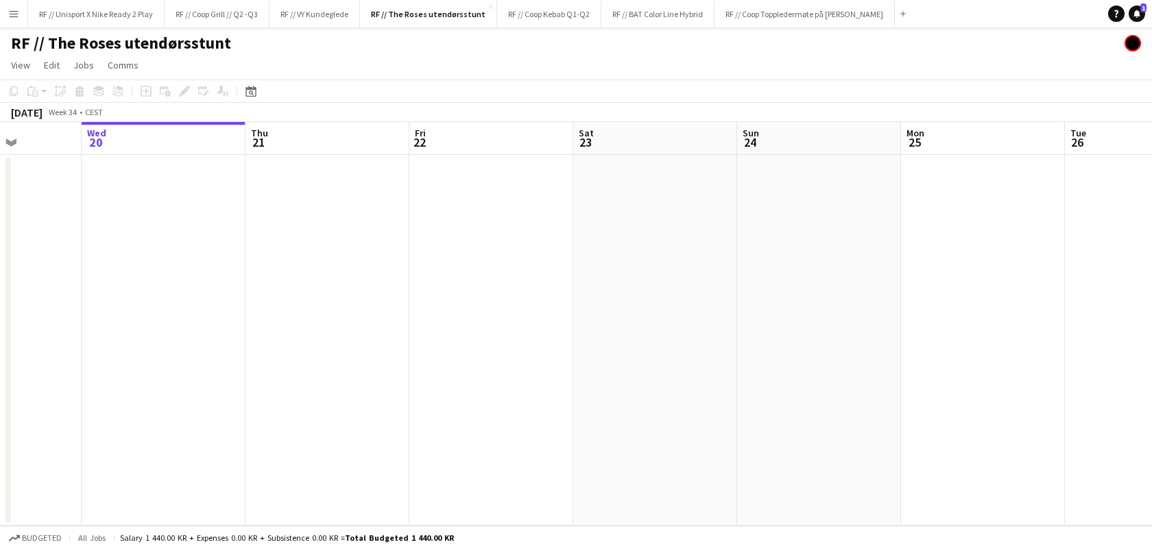
drag, startPoint x: 676, startPoint y: 277, endPoint x: 536, endPoint y: 273, distance: 140.7
click at [547, 273] on app-calendar-viewport "Sun 17 Mon 18 Tue 19 Wed 20 Thu 21 Fri 22 Sat 23 Sun 24 Mon 25 Tue 26 Wed 27 0/…" at bounding box center [576, 324] width 1152 height 404
click at [410, 267] on app-calendar-viewport "Sun 17 Mon 18 Tue 19 Wed 20 Thu 21 Fri 22 Sat 23 Sun 24 Mon 25 Tue 26 Wed 27 0/…" at bounding box center [576, 324] width 1152 height 404
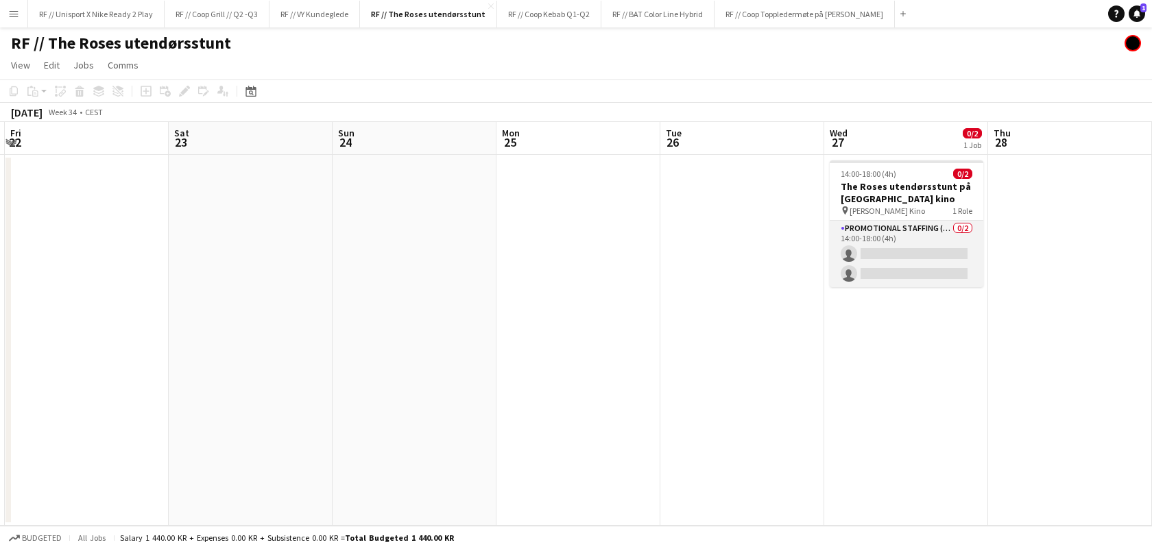
click at [906, 248] on app-card-role "Promotional Staffing (Brand Ambassadors) 0/2 14:00-18:00 (4h) single-neutral-ac…" at bounding box center [907, 254] width 154 height 67
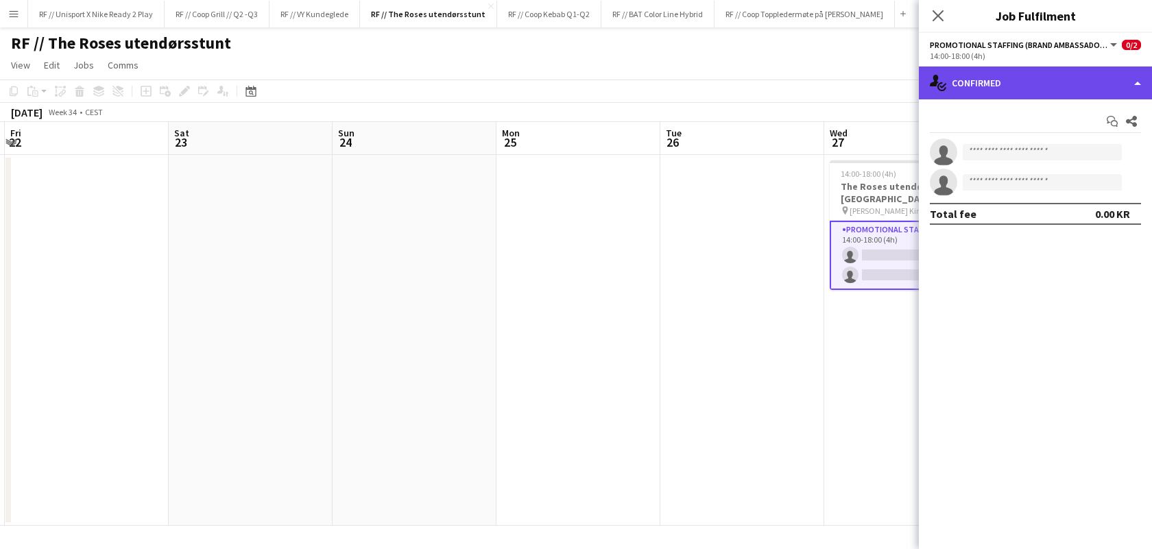
click at [1099, 93] on div "single-neutral-actions-check-2 Confirmed" at bounding box center [1035, 83] width 233 height 33
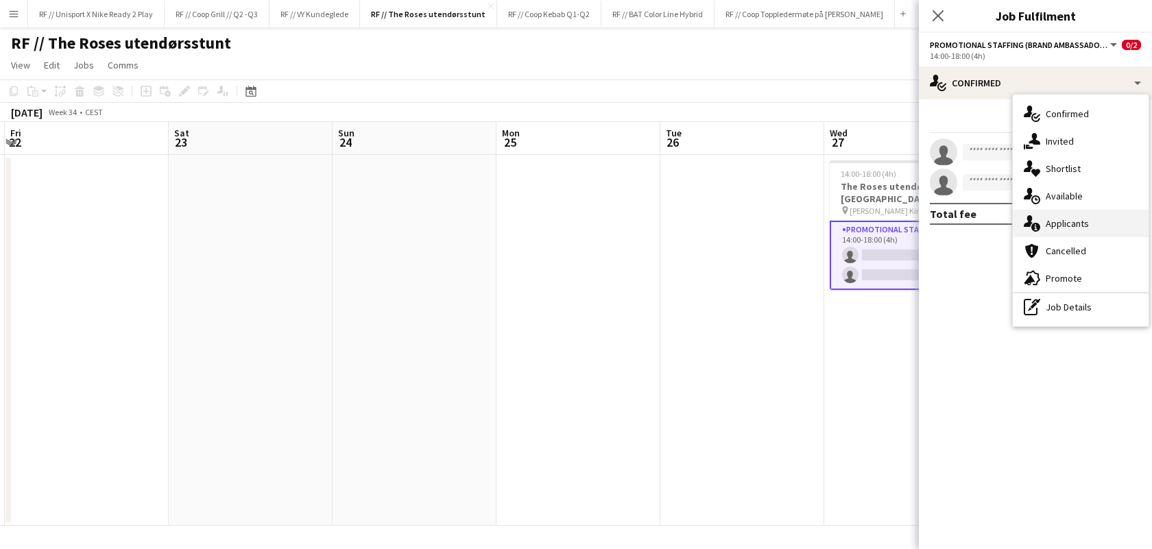
click at [1061, 231] on div "single-neutral-actions-information Applicants" at bounding box center [1081, 223] width 136 height 27
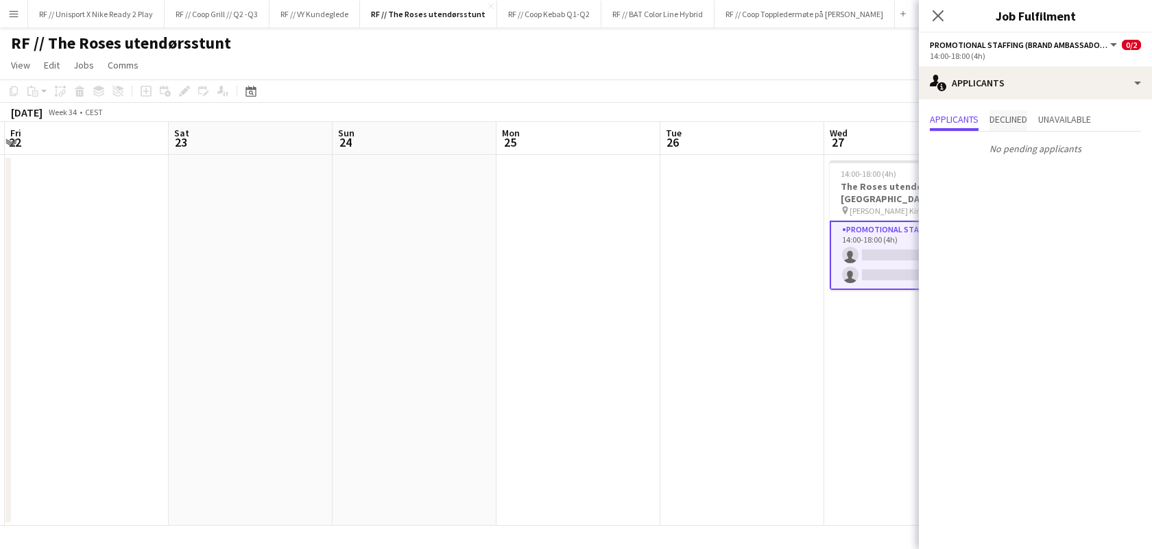
drag, startPoint x: 1013, startPoint y: 112, endPoint x: 1029, endPoint y: 121, distance: 18.5
click at [1013, 112] on span "Declined" at bounding box center [1009, 120] width 38 height 21
click at [1081, 117] on span "Unavailable" at bounding box center [1065, 120] width 53 height 10
click at [932, 121] on span "Applicants" at bounding box center [954, 120] width 49 height 10
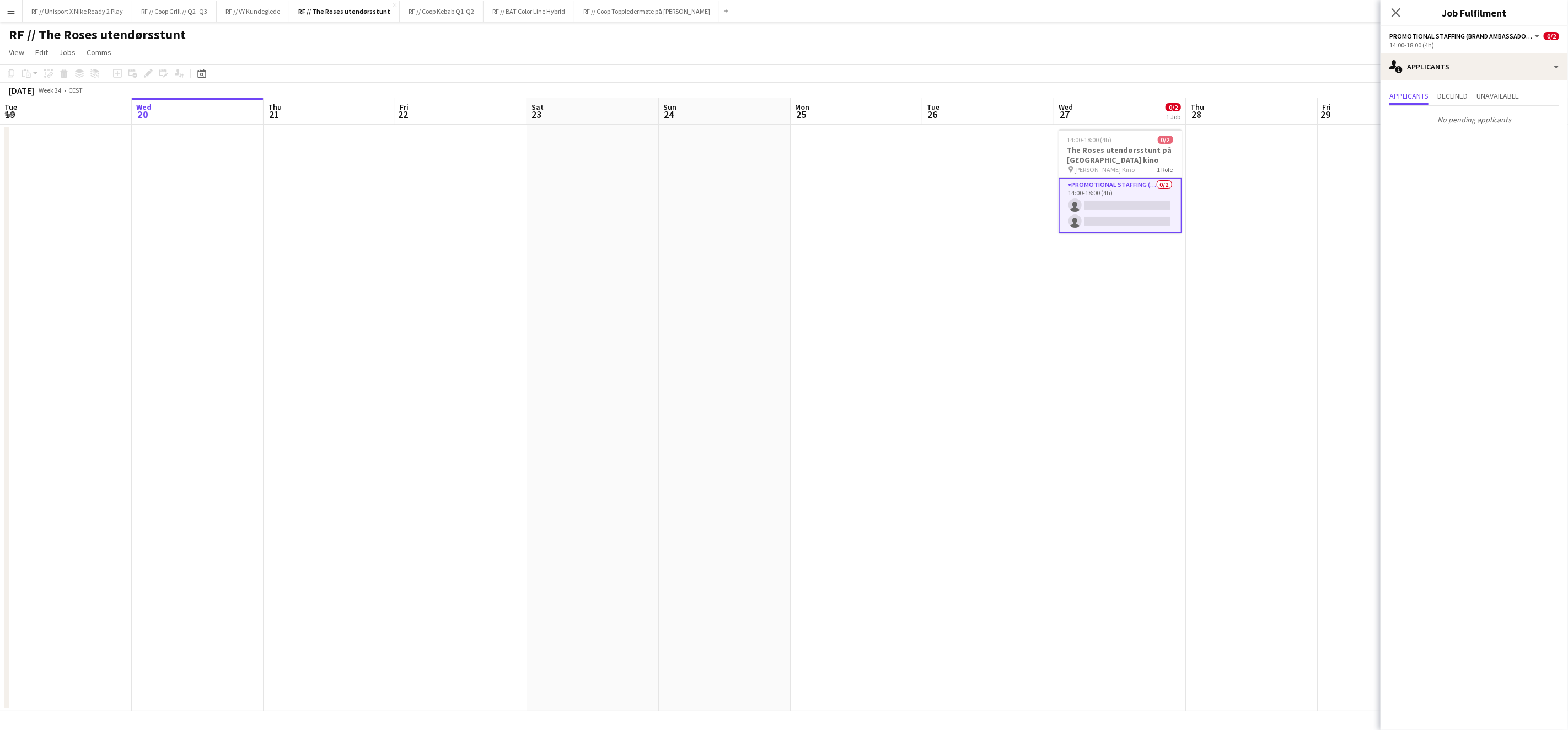
scroll to position [0, 392]
